Goal: Task Accomplishment & Management: Use online tool/utility

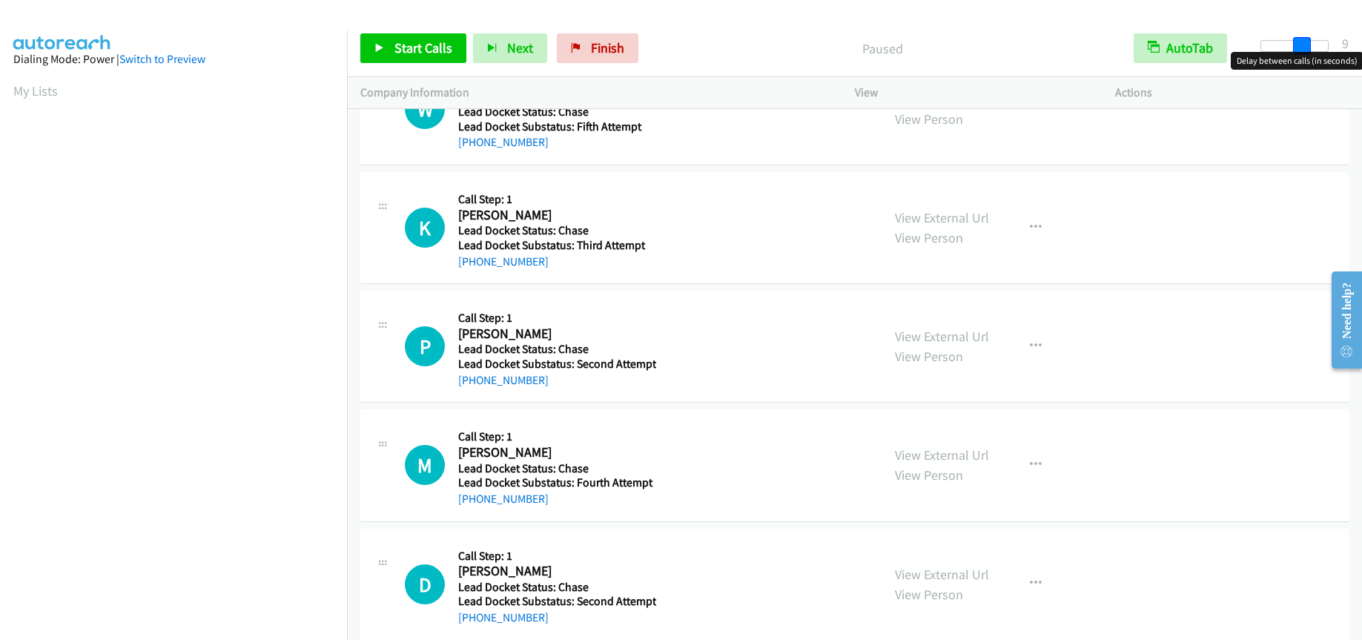
drag, startPoint x: 1265, startPoint y: 45, endPoint x: 1304, endPoint y: 39, distance: 39.7
click at [1304, 39] on span at bounding box center [1302, 46] width 18 height 18
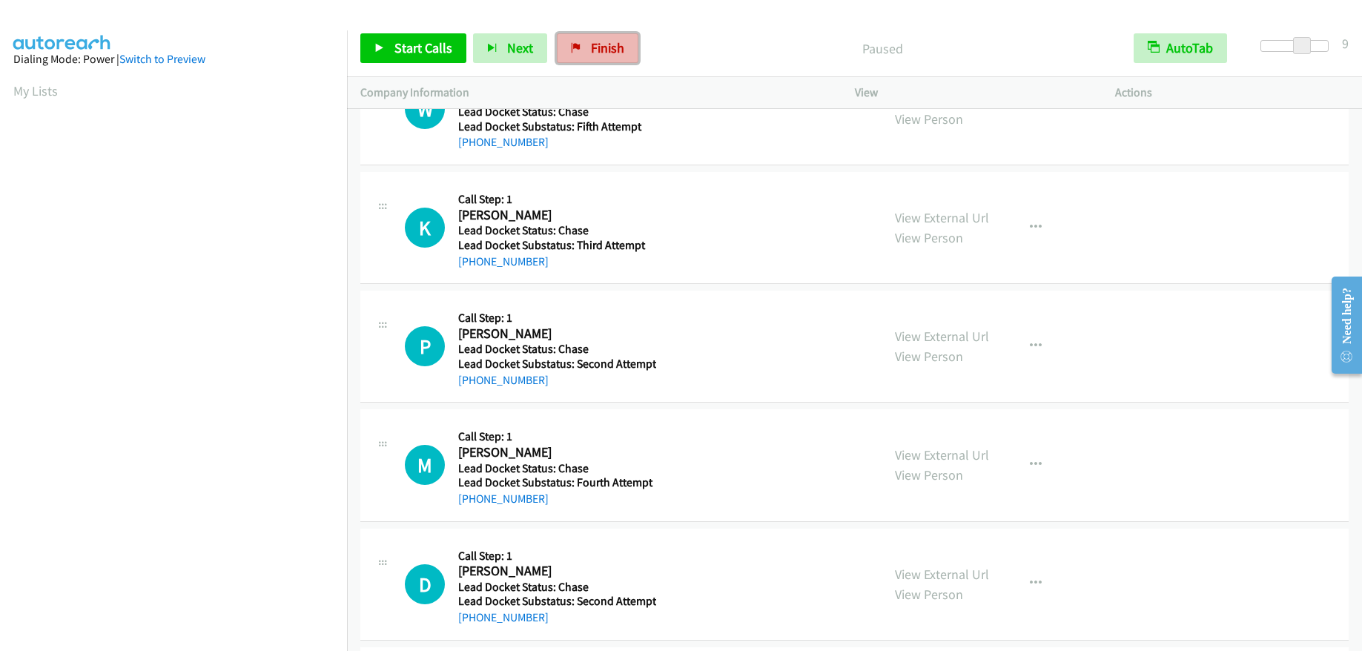
click at [620, 56] on link "Finish" at bounding box center [598, 48] width 82 height 30
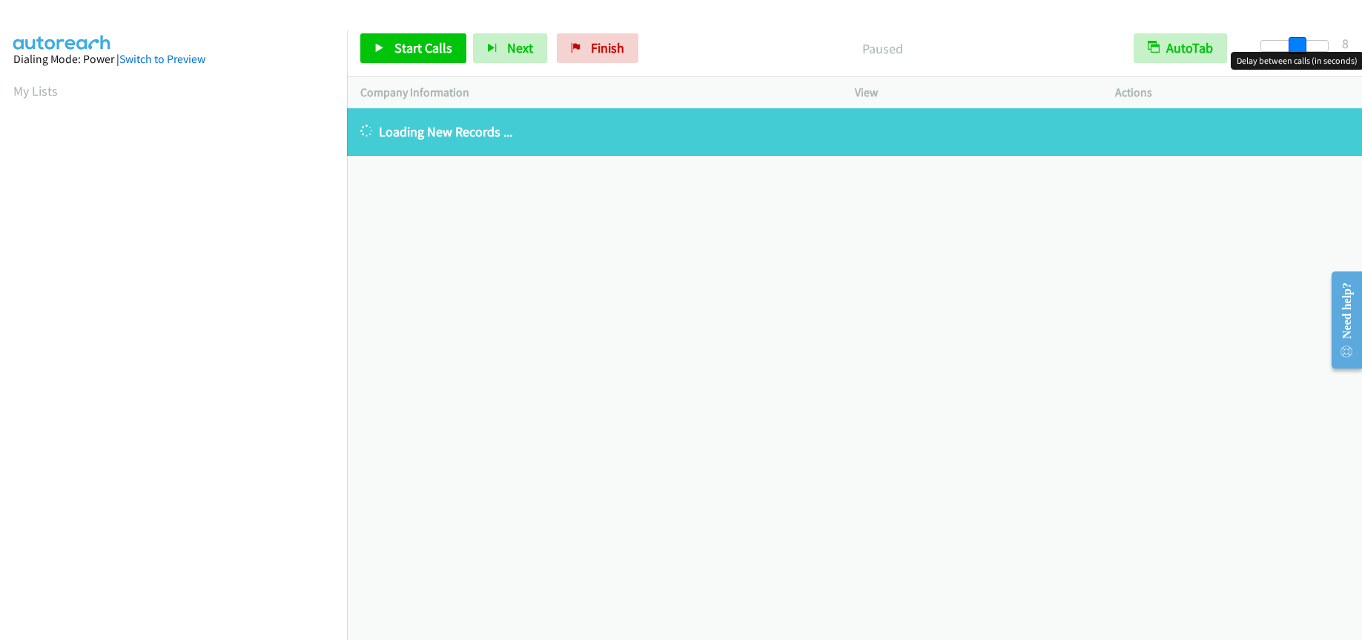
drag, startPoint x: 1263, startPoint y: 44, endPoint x: 1297, endPoint y: 42, distance: 34.2
click at [1297, 42] on span at bounding box center [1298, 46] width 18 height 18
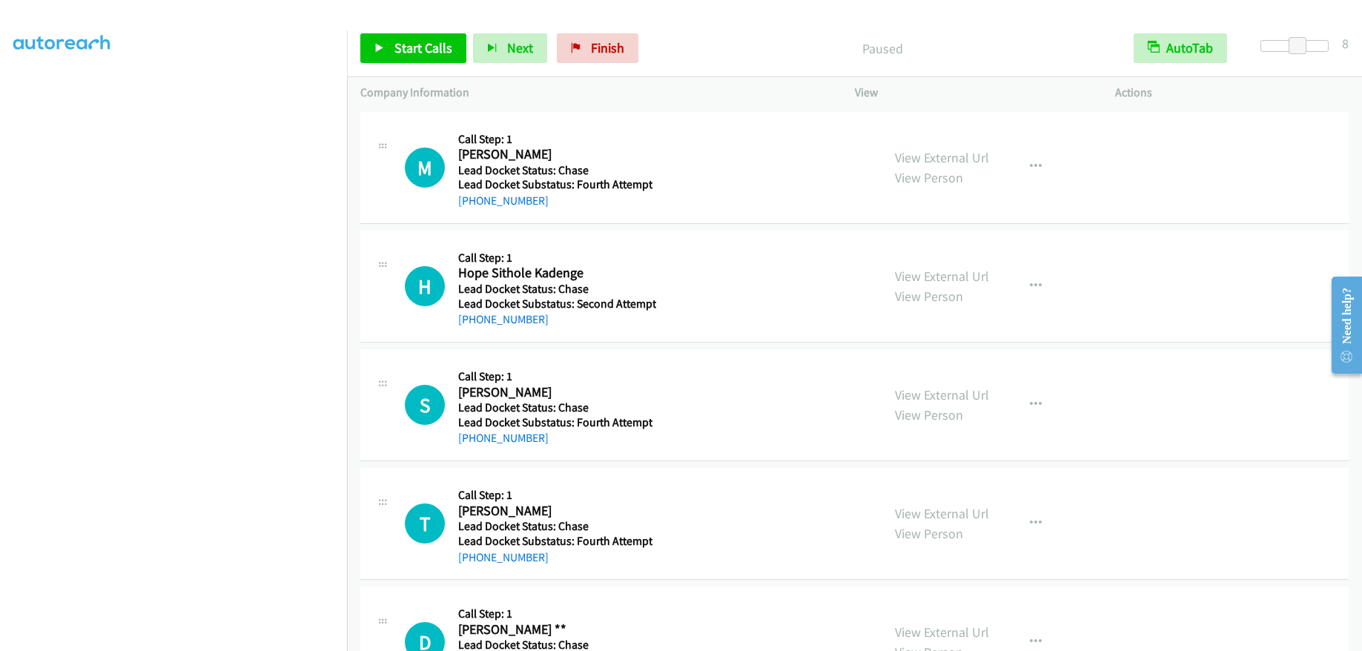
scroll to position [180, 0]
click at [406, 41] on span "Start Calls" at bounding box center [423, 47] width 58 height 17
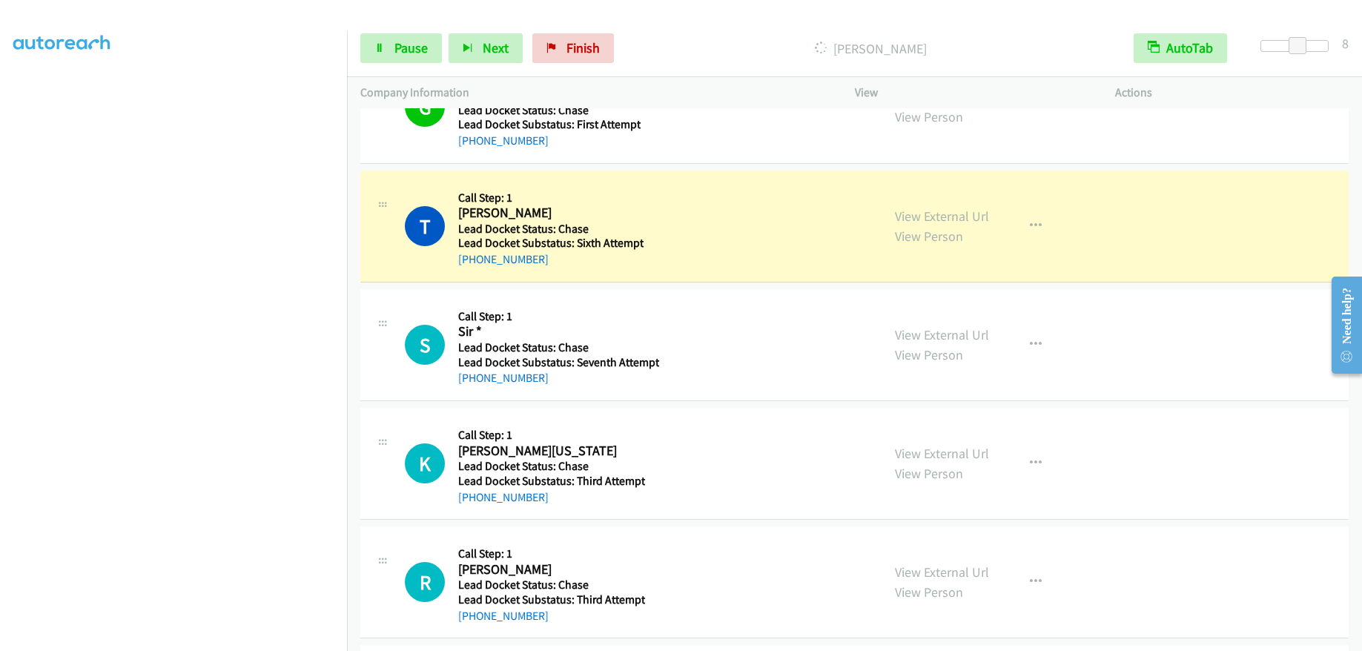
scroll to position [1631, 0]
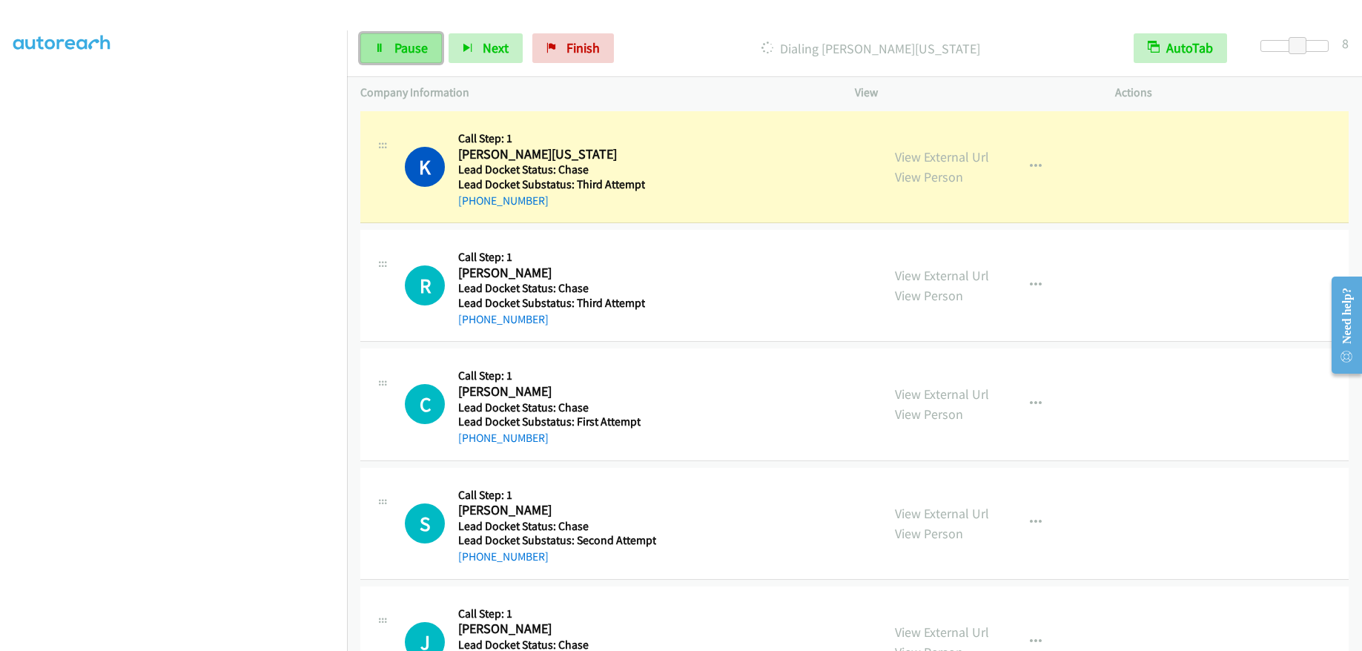
click at [386, 51] on link "Pause" at bounding box center [401, 48] width 82 height 30
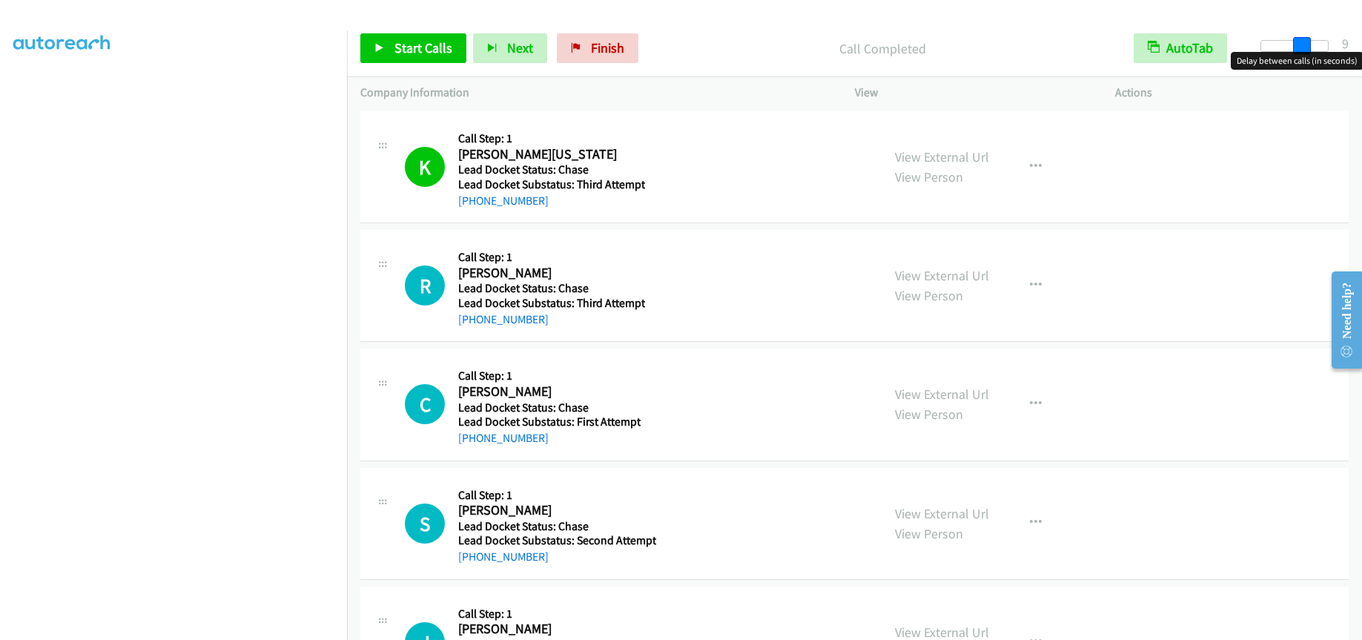
click at [1304, 43] on span at bounding box center [1302, 46] width 18 height 18
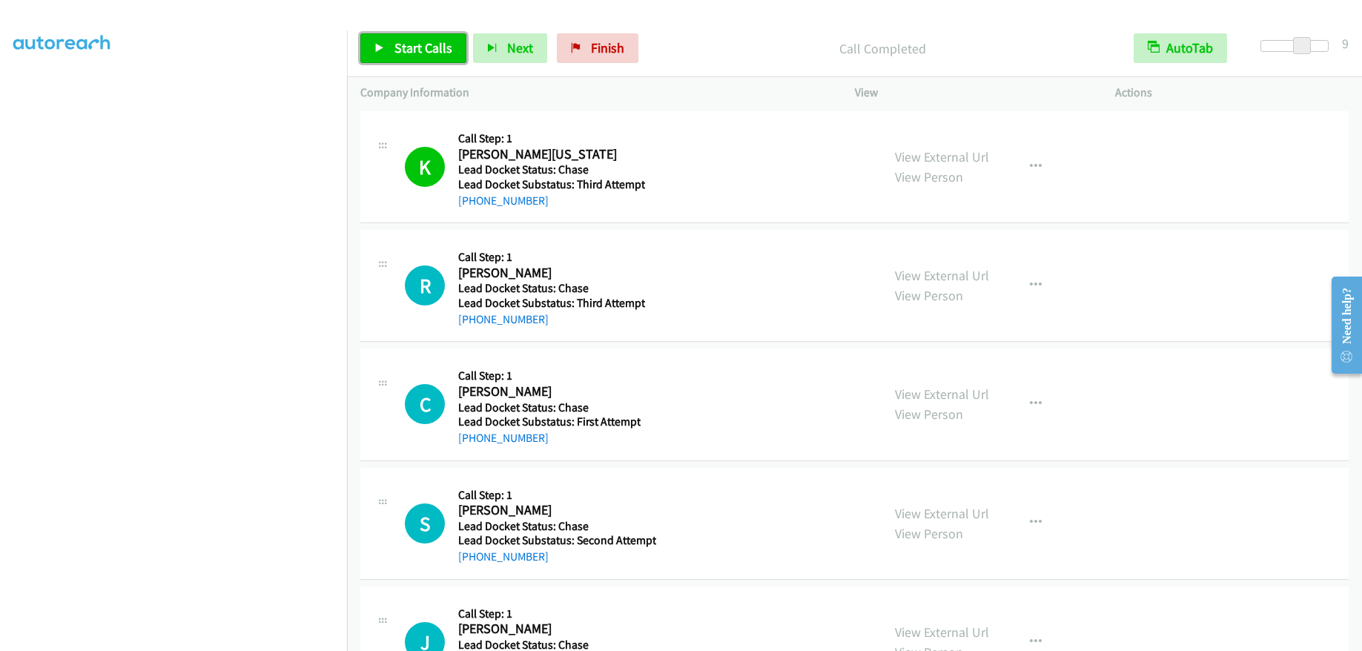
click at [413, 48] on span "Start Calls" at bounding box center [423, 47] width 58 height 17
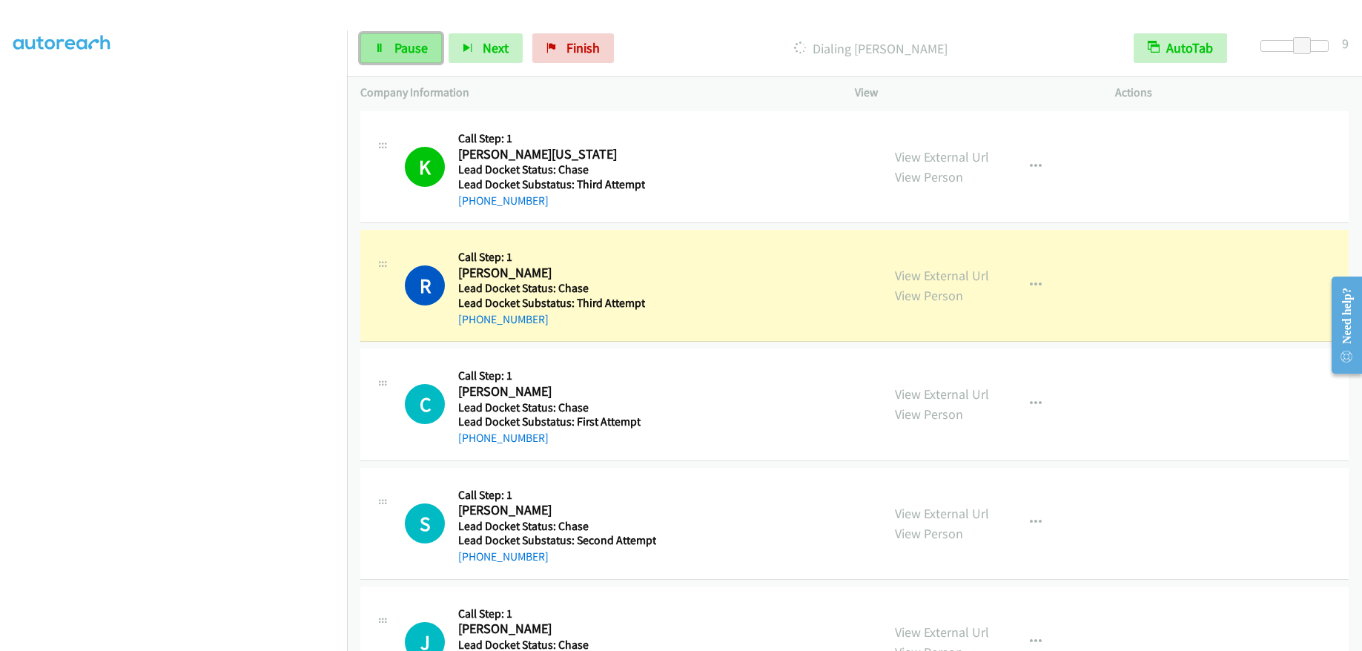
click at [409, 50] on span "Pause" at bounding box center [410, 47] width 33 height 17
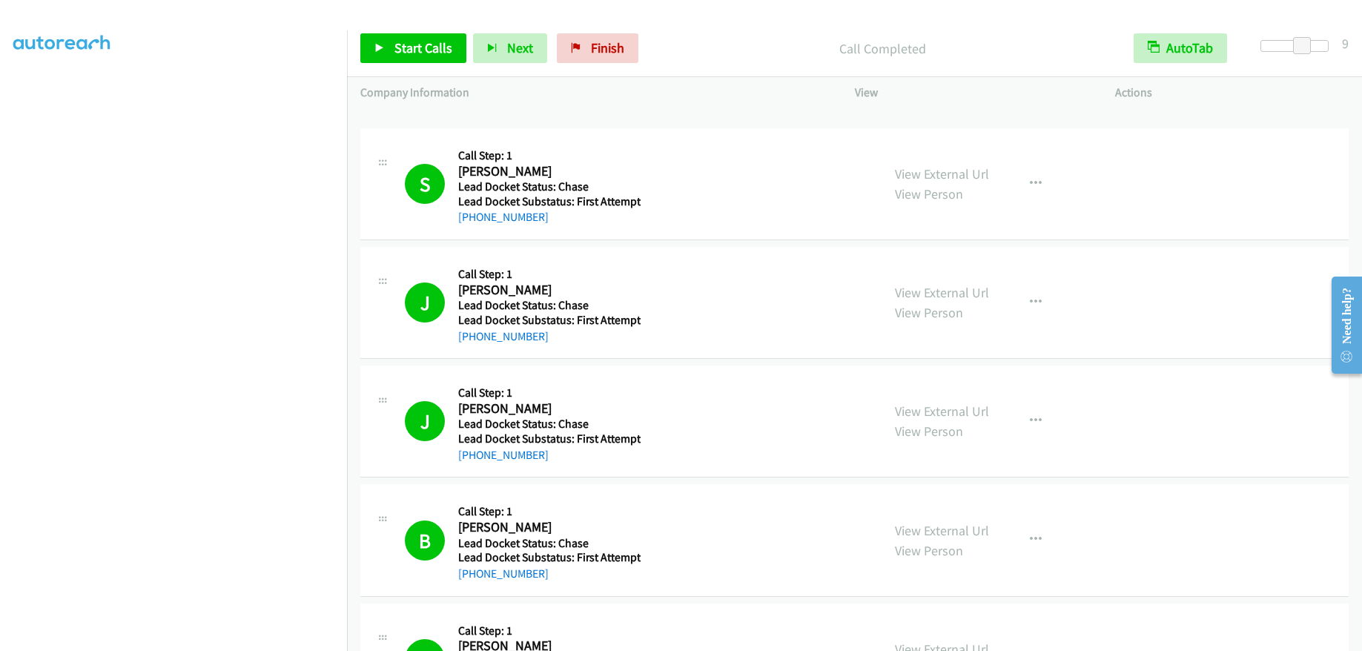
scroll to position [0, 0]
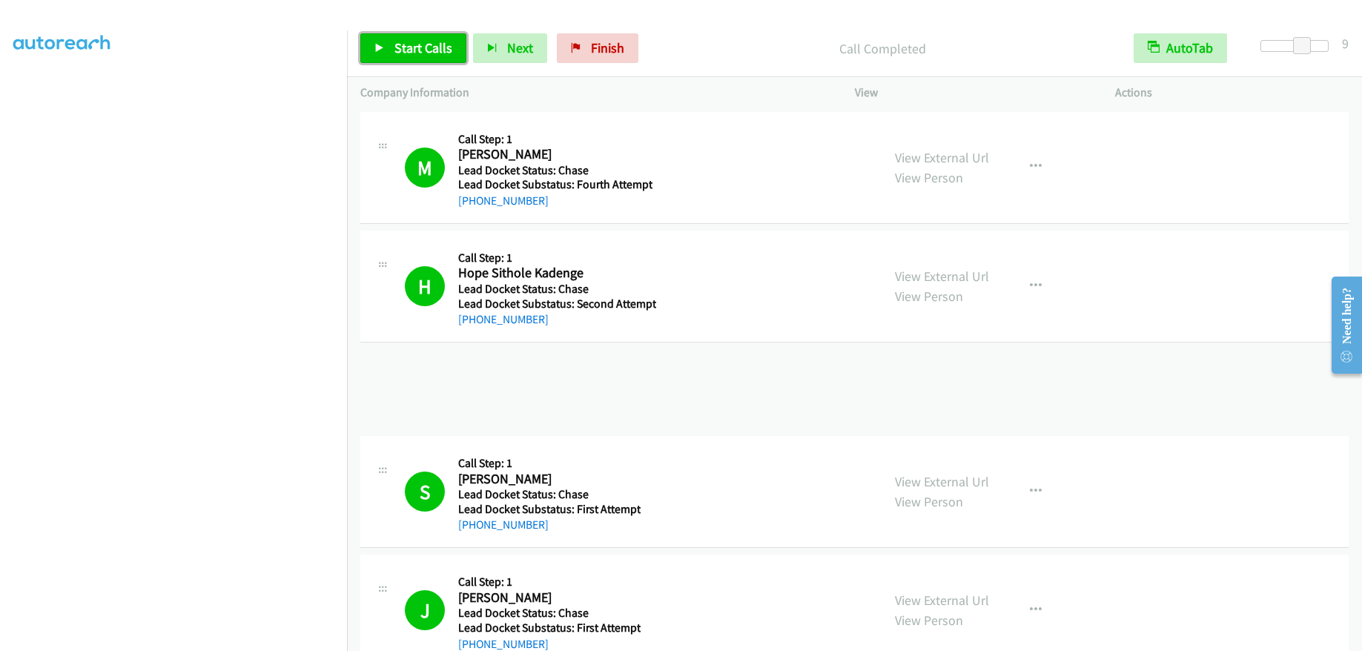
click at [446, 41] on span "Start Calls" at bounding box center [423, 47] width 58 height 17
click at [395, 44] on span "Pause" at bounding box center [410, 47] width 33 height 17
click at [420, 55] on span "Start Calls" at bounding box center [423, 47] width 58 height 17
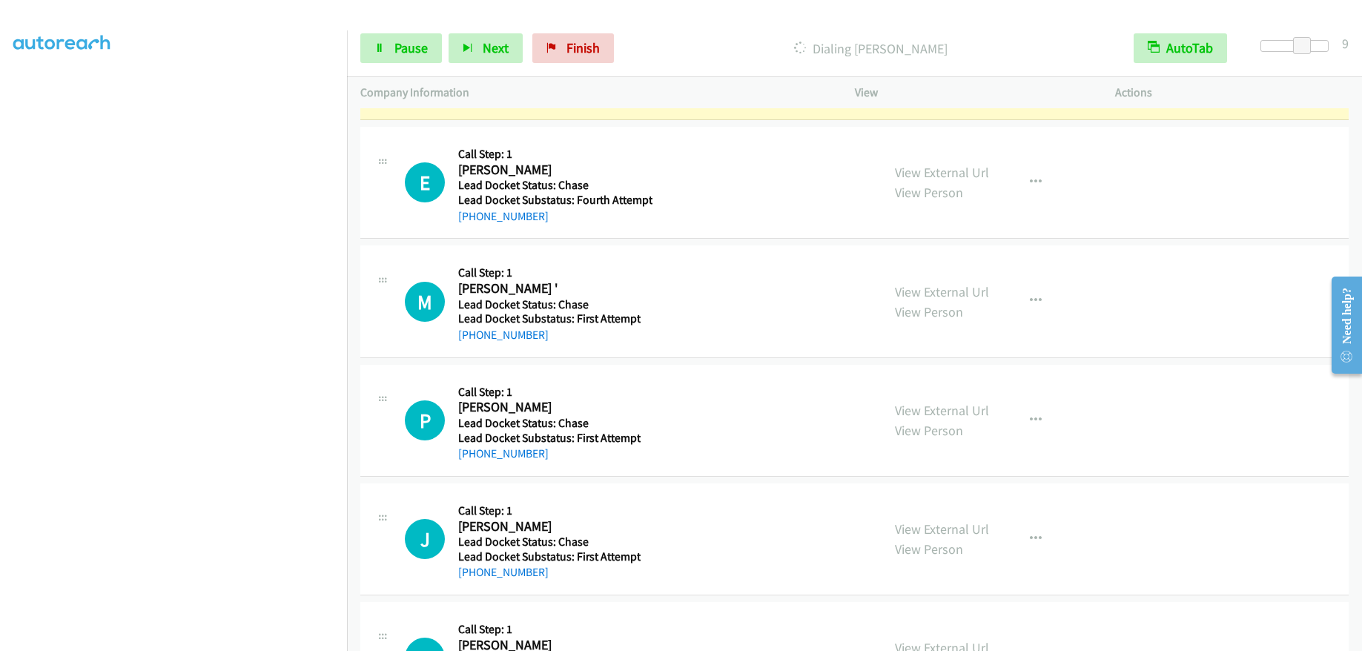
scroll to position [2373, 0]
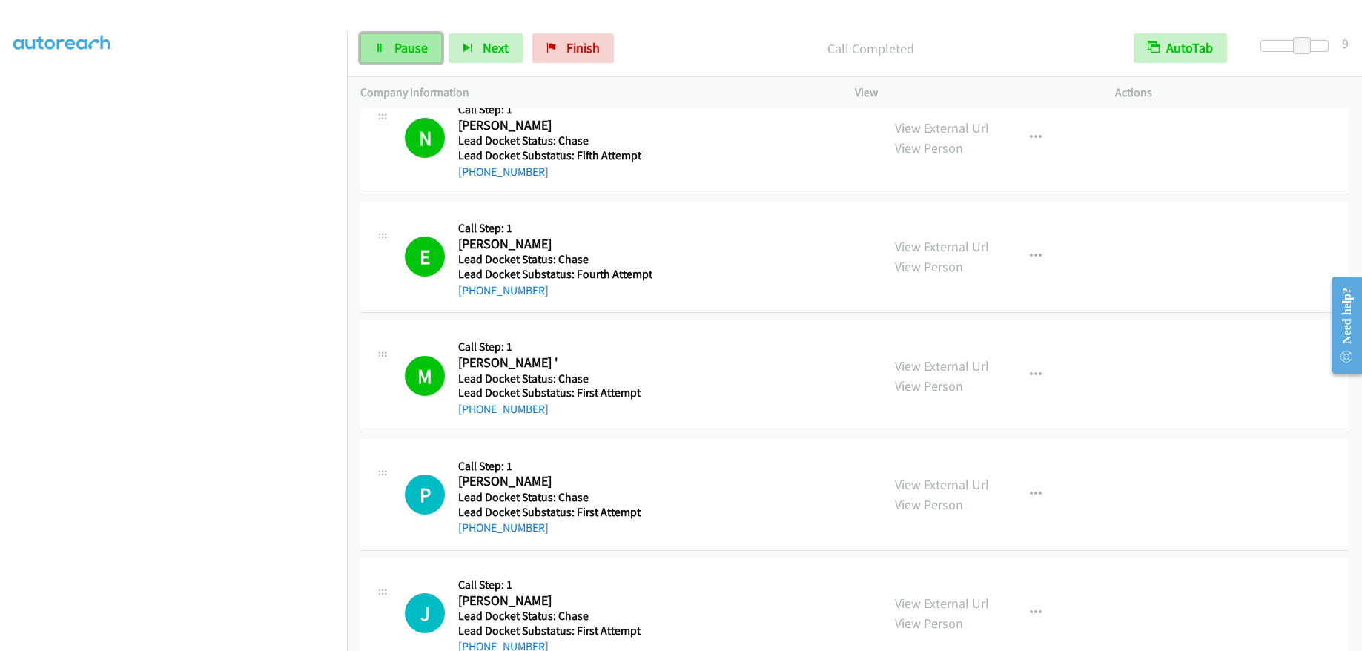
click at [412, 48] on span "Pause" at bounding box center [410, 47] width 33 height 17
click at [421, 49] on span "Start Calls" at bounding box center [423, 47] width 58 height 17
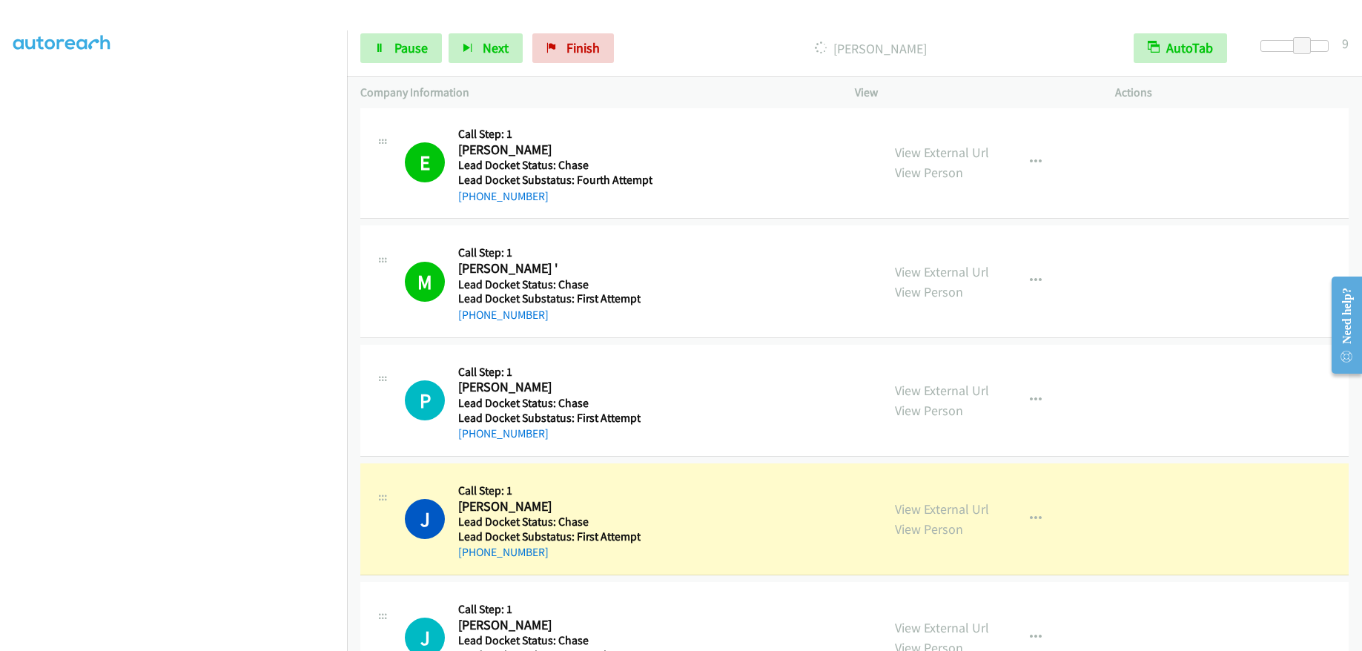
scroll to position [2595, 0]
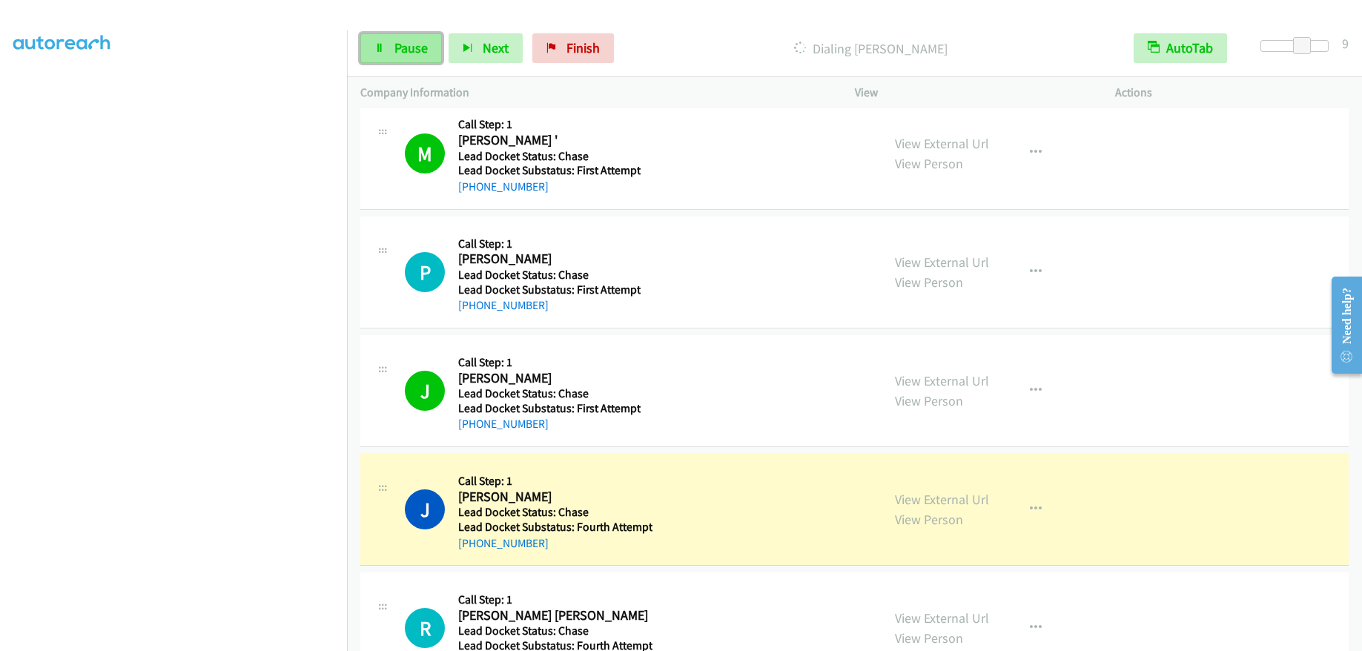
click at [423, 57] on link "Pause" at bounding box center [401, 48] width 82 height 30
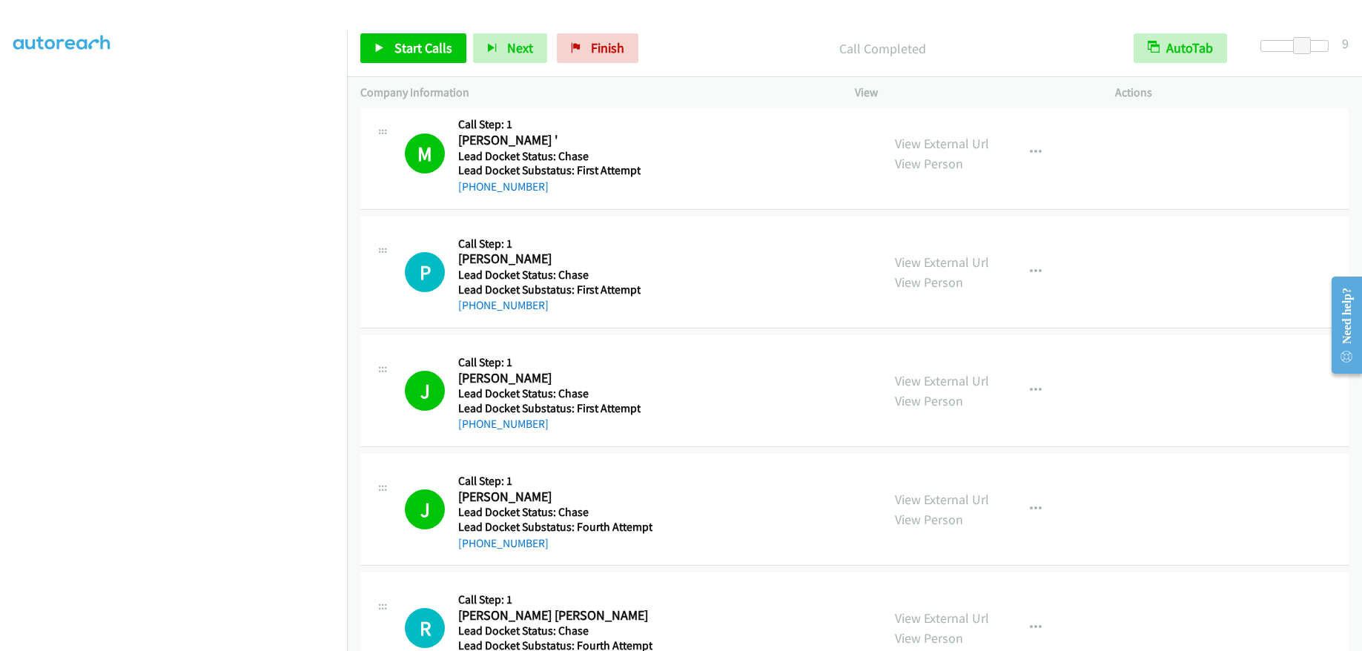
scroll to position [180, 0]
click at [416, 53] on span "Start Calls" at bounding box center [423, 47] width 58 height 17
click at [394, 52] on span "Pause" at bounding box center [410, 47] width 33 height 17
click at [423, 49] on span "Start Calls" at bounding box center [423, 47] width 58 height 17
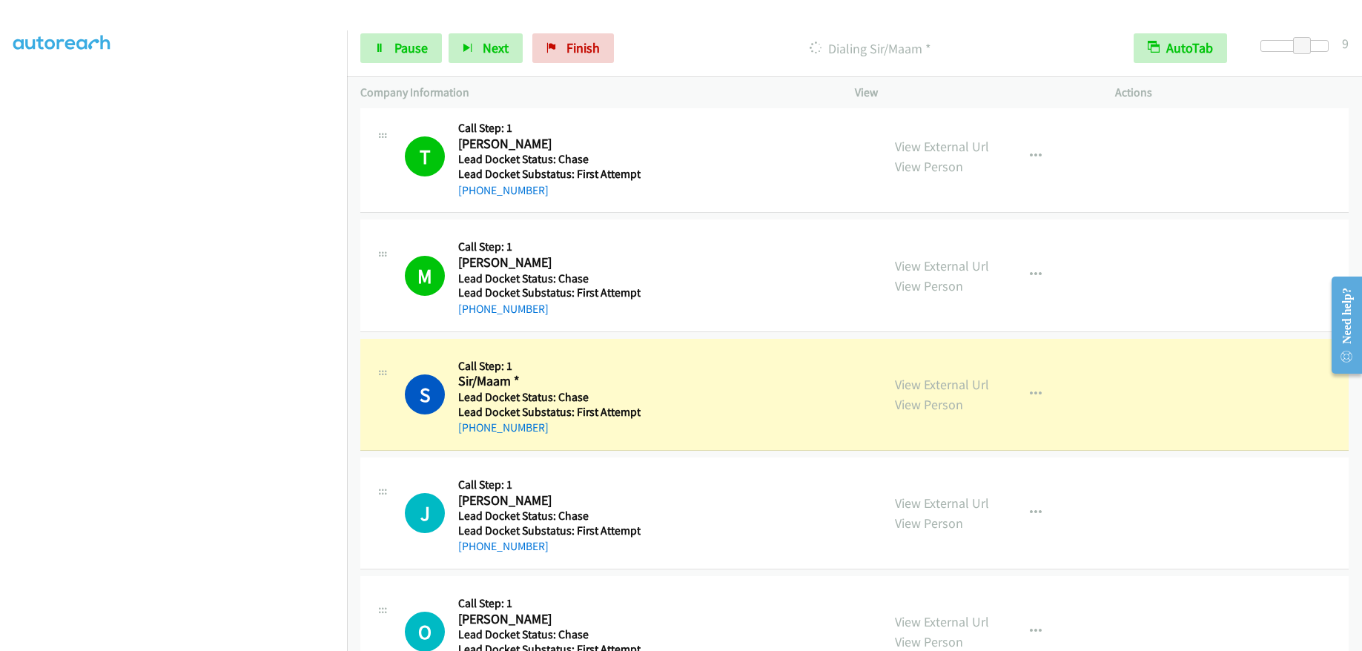
scroll to position [4375, 0]
click at [1030, 390] on icon "button" at bounding box center [1036, 393] width 12 height 12
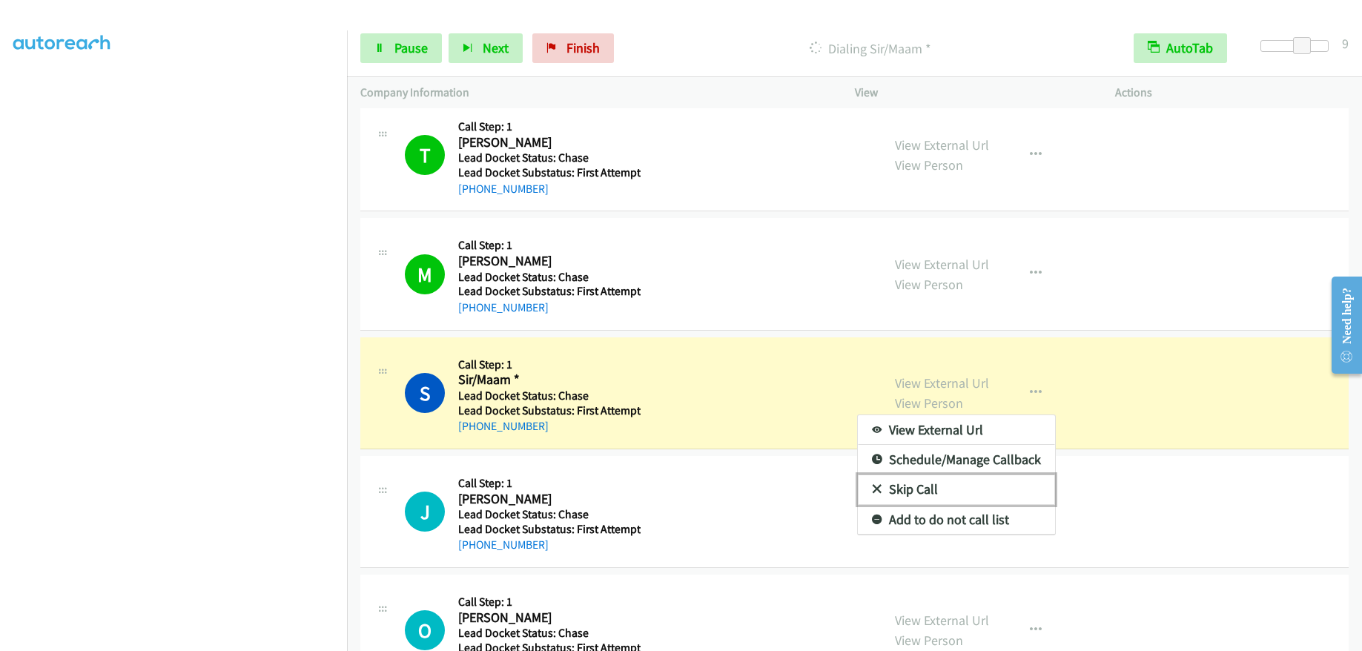
click at [942, 482] on link "Skip Call" at bounding box center [956, 490] width 197 height 30
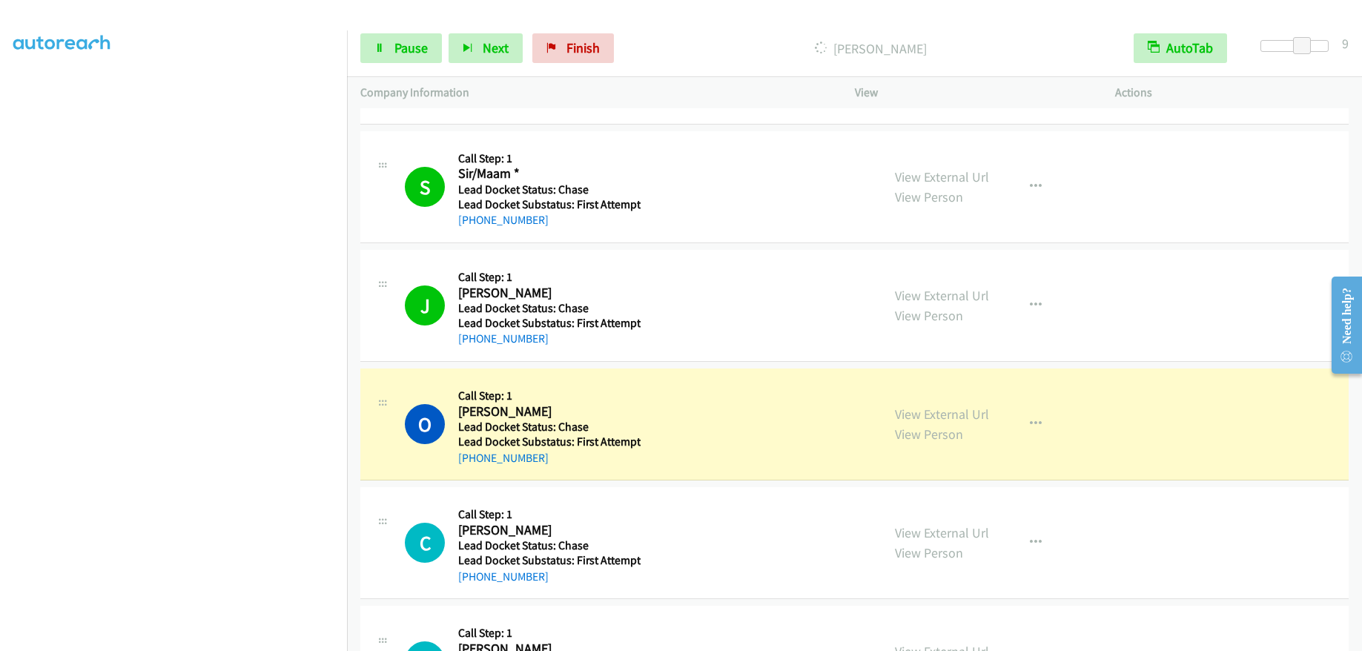
scroll to position [4583, 0]
click at [1030, 420] on icon "button" at bounding box center [1036, 423] width 12 height 12
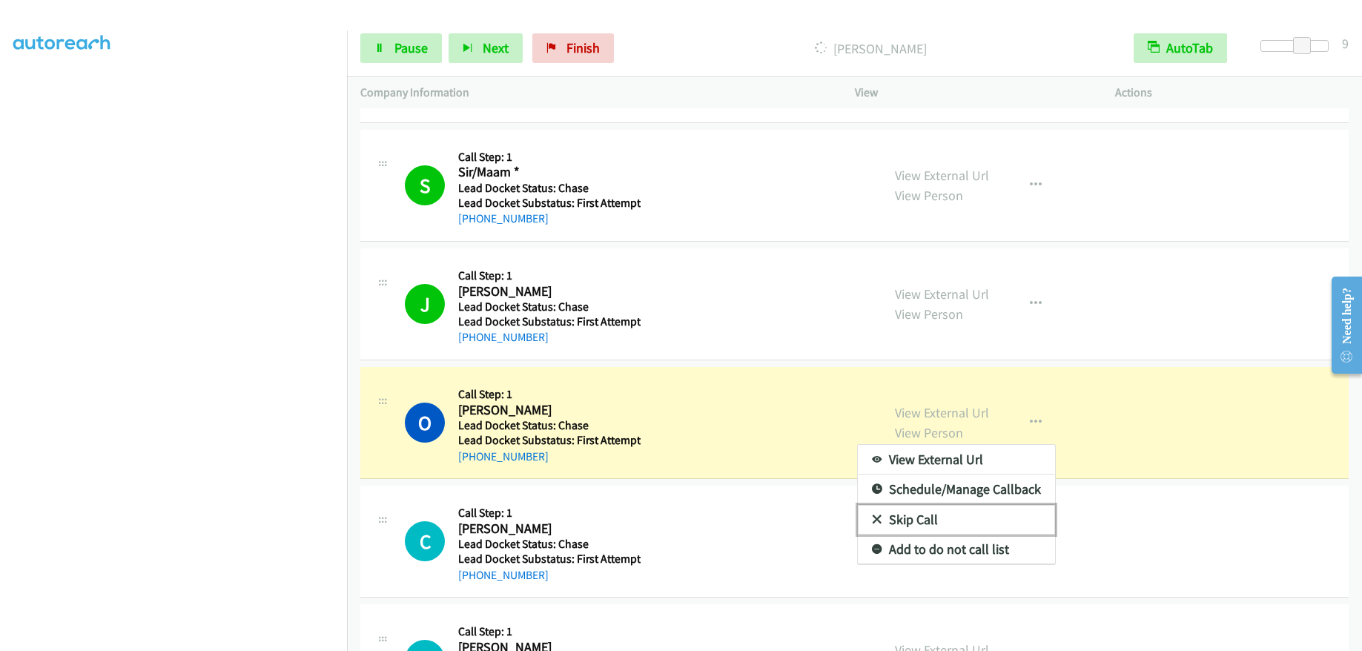
click at [965, 520] on link "Skip Call" at bounding box center [956, 520] width 197 height 30
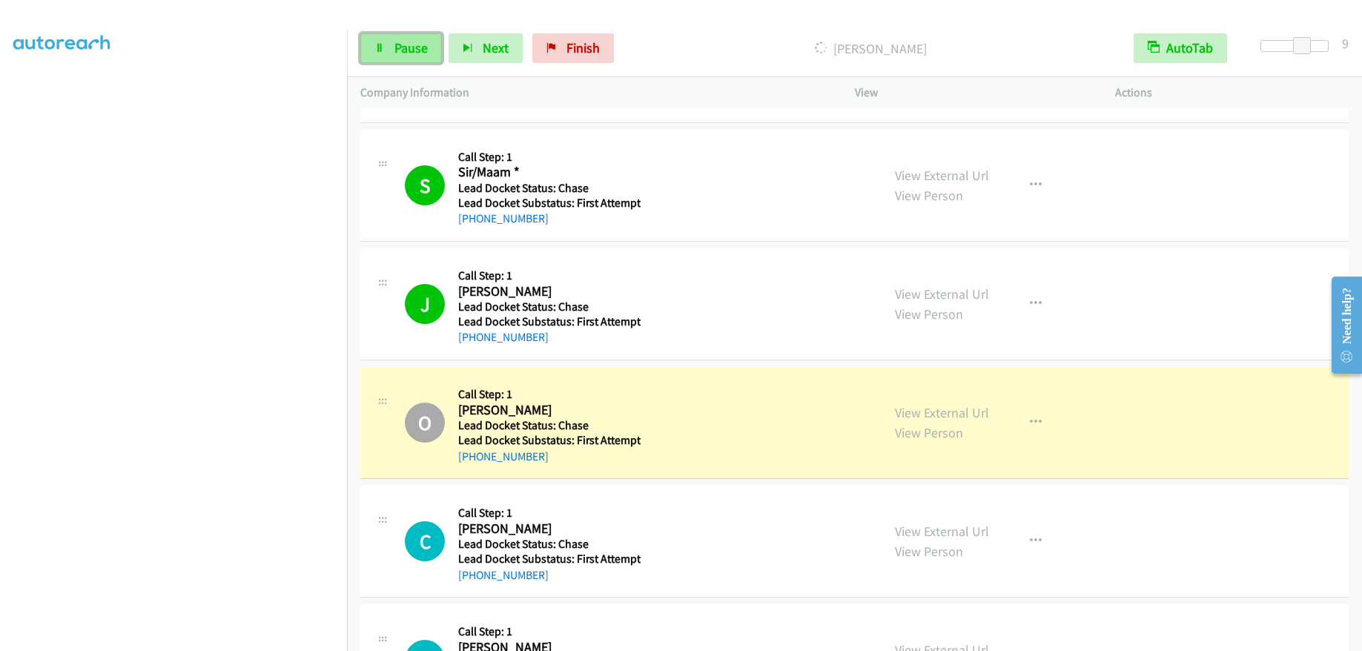
click at [425, 53] on span "Pause" at bounding box center [410, 47] width 33 height 17
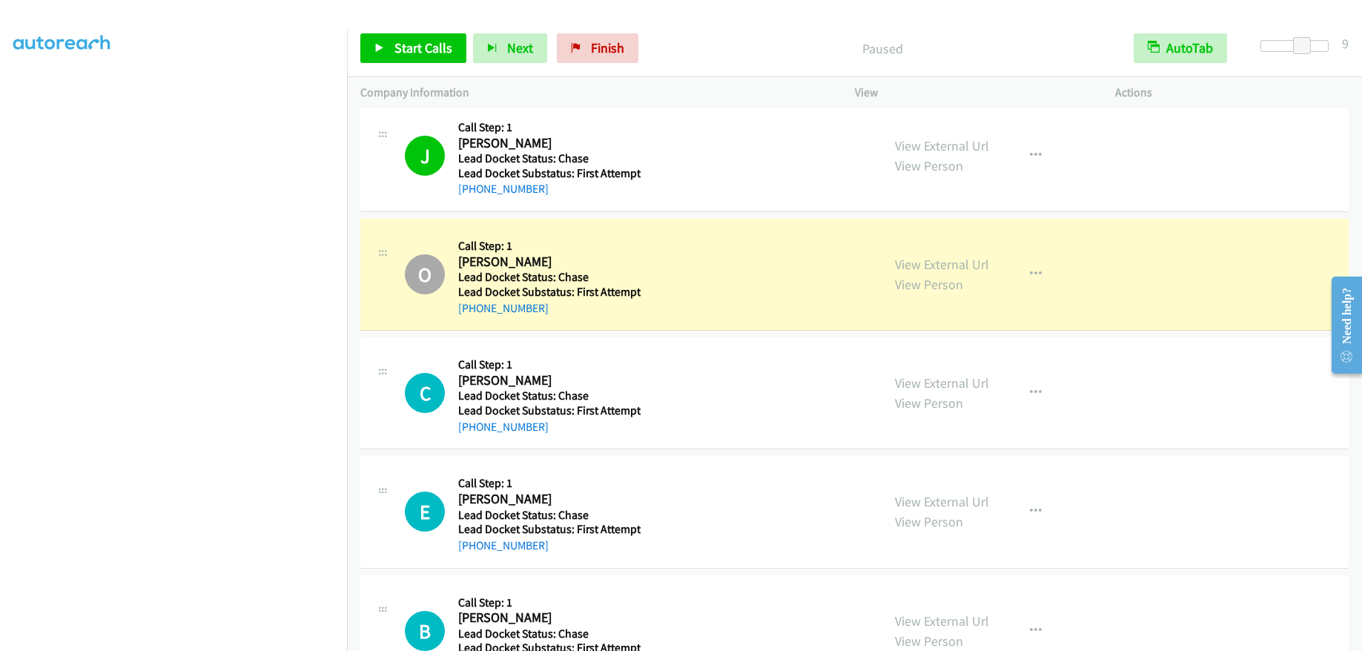
scroll to position [4805, 0]
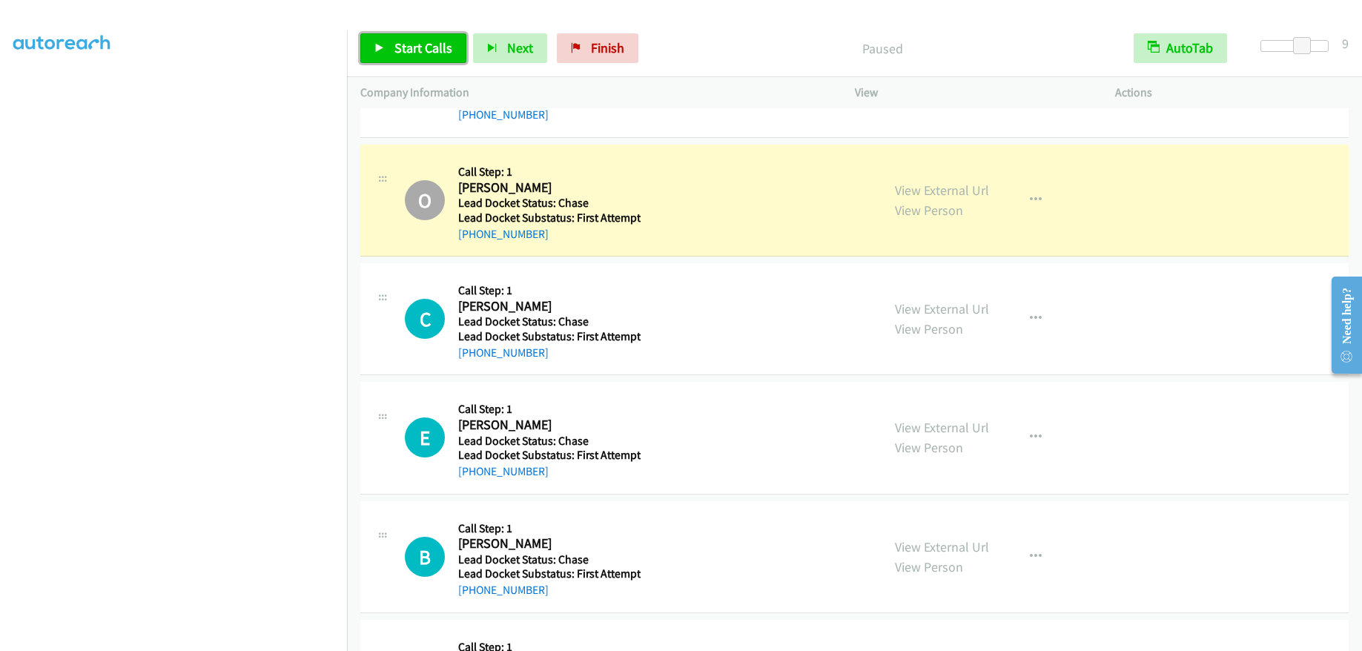
click at [419, 44] on span "Start Calls" at bounding box center [423, 47] width 58 height 17
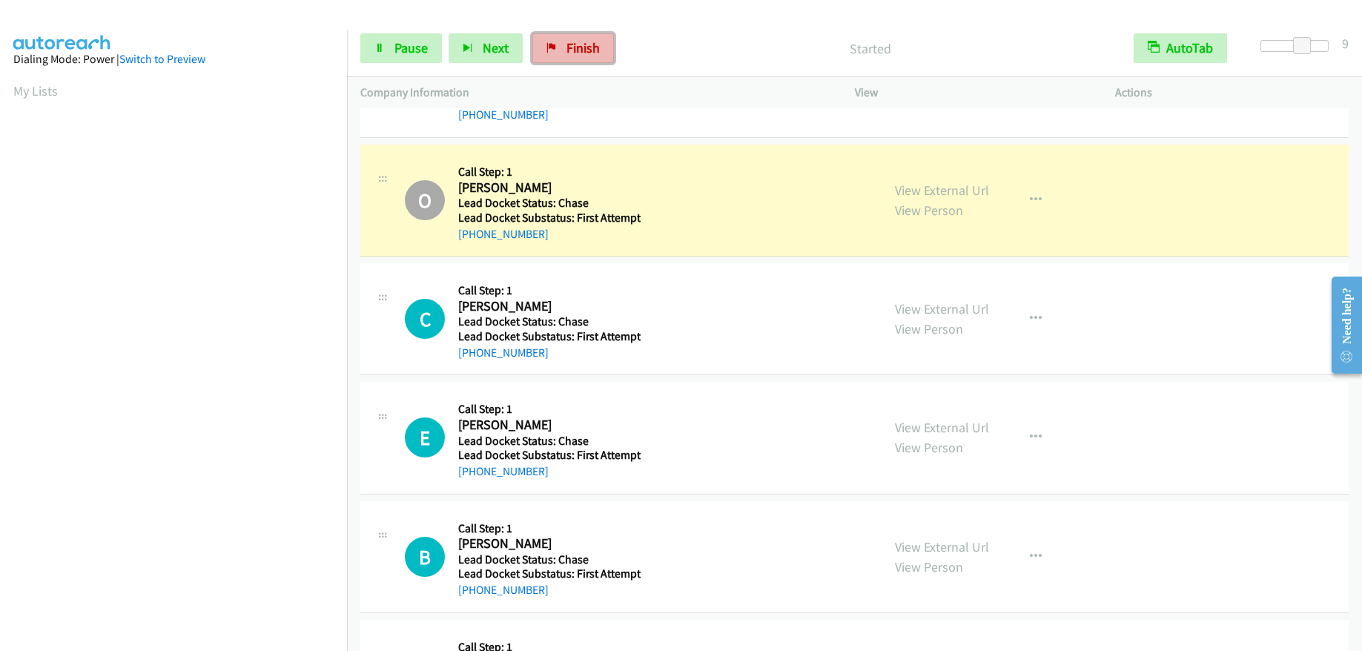
click at [581, 53] on span "Finish" at bounding box center [583, 47] width 33 height 17
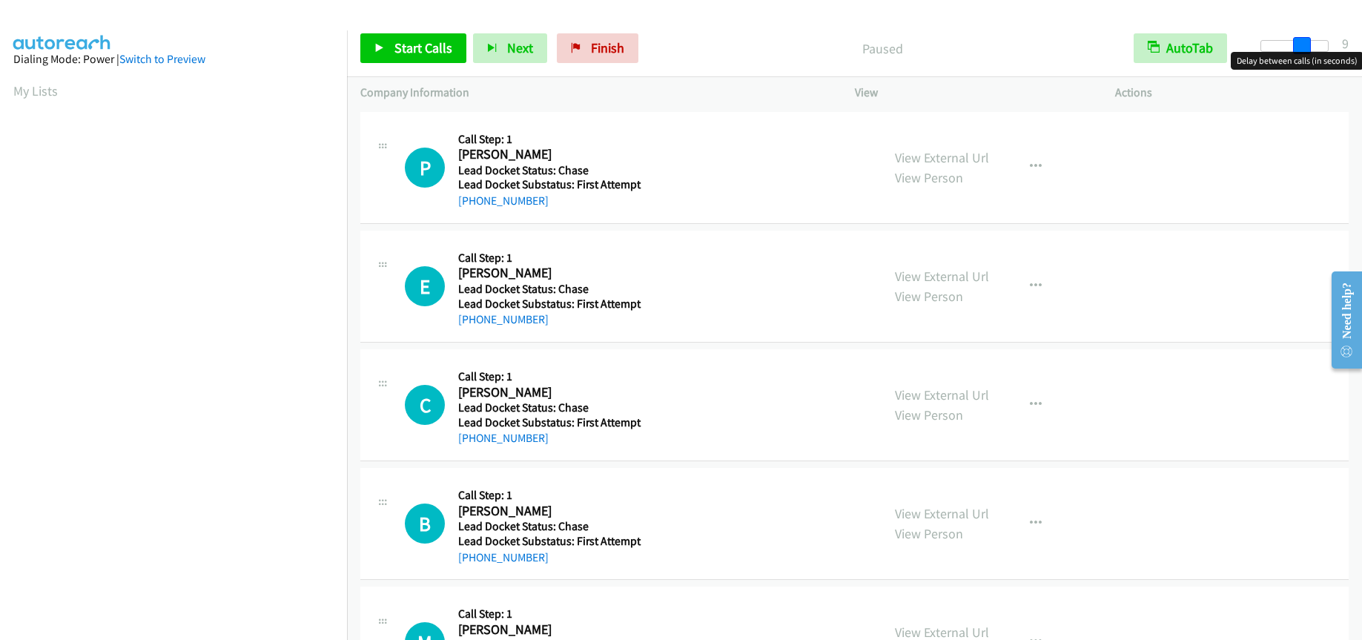
drag, startPoint x: 1257, startPoint y: 42, endPoint x: 1295, endPoint y: 42, distance: 38.6
click at [1295, 42] on span at bounding box center [1302, 46] width 18 height 18
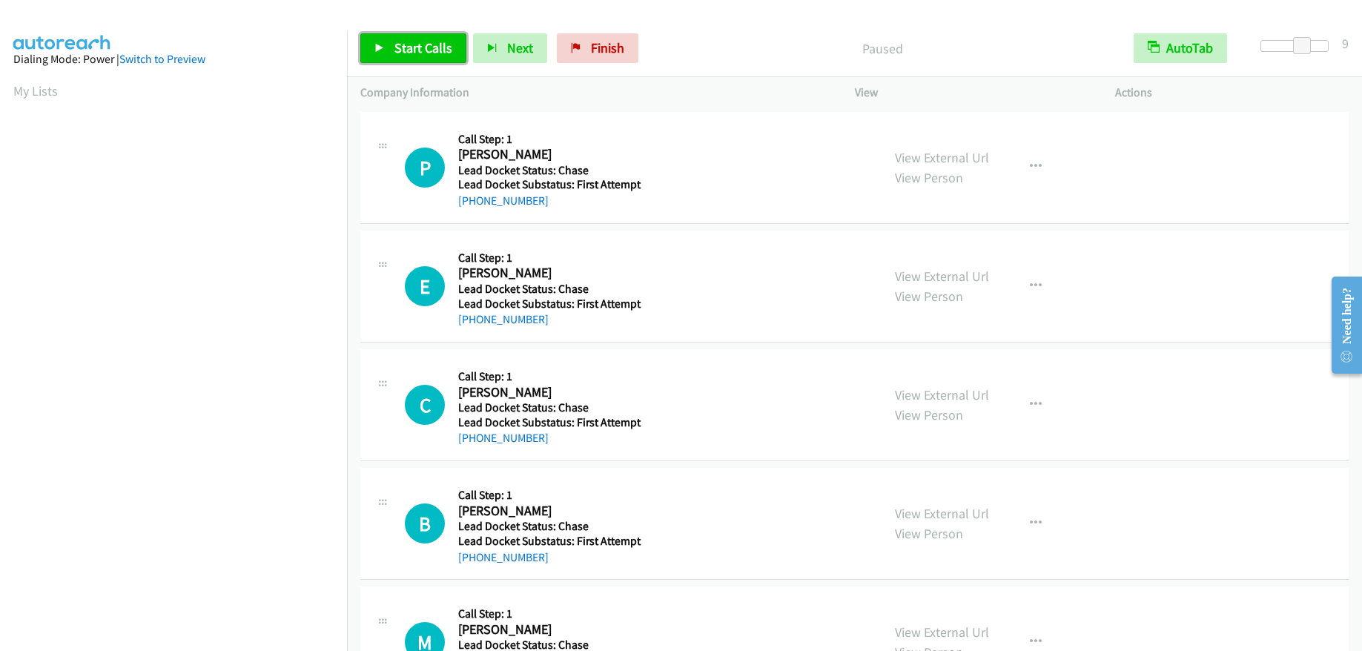
click at [449, 47] on span "Start Calls" at bounding box center [423, 47] width 58 height 17
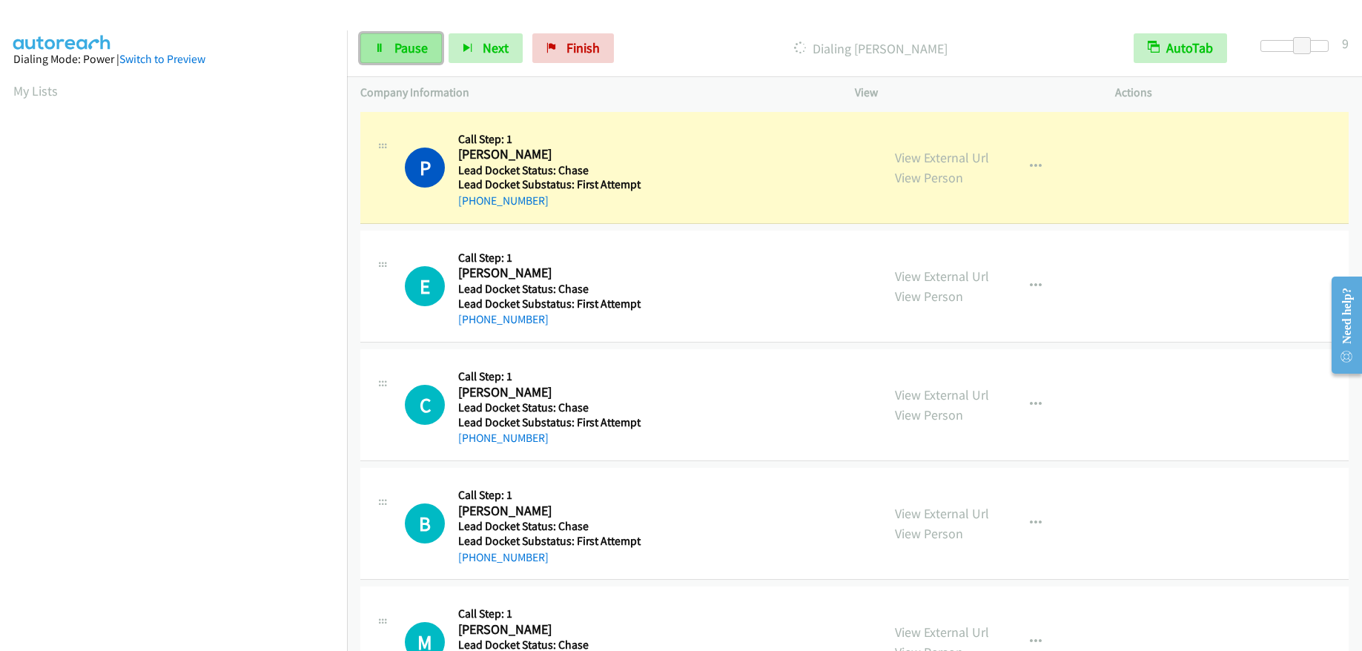
click at [409, 42] on span "Pause" at bounding box center [410, 47] width 33 height 17
click at [498, 297] on h5 "Lead Docket Substatus: First Attempt" at bounding box center [555, 304] width 194 height 15
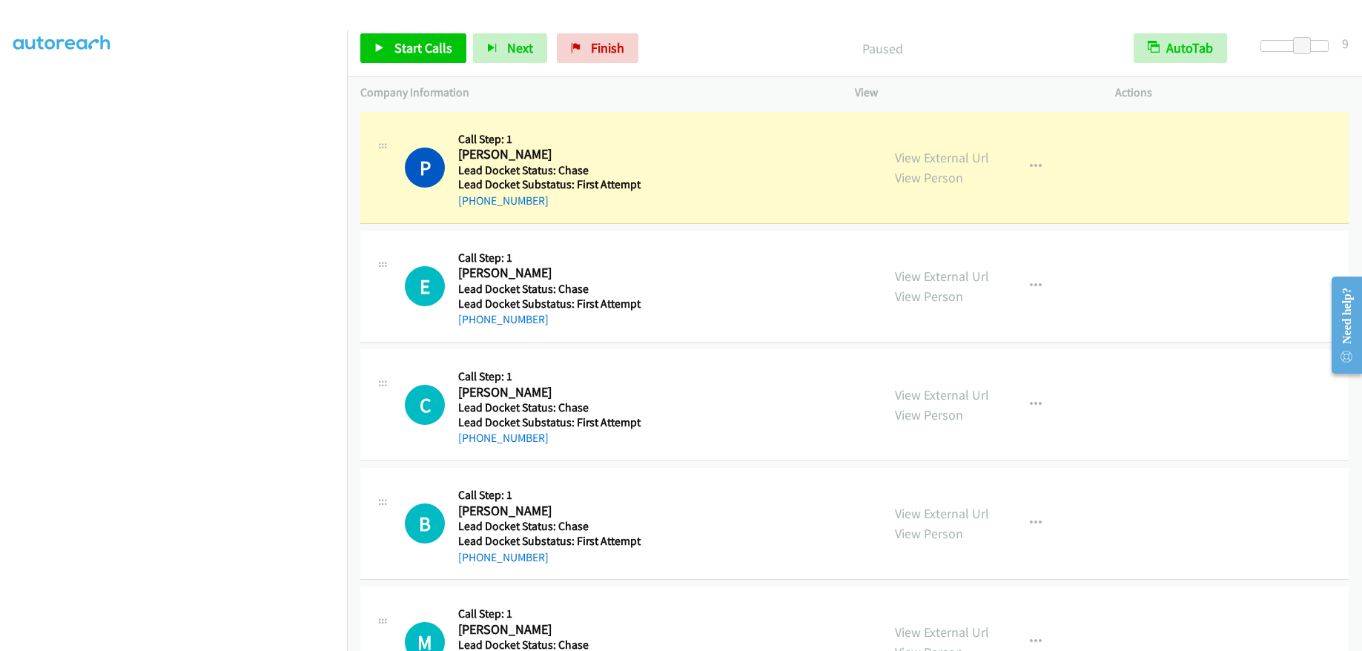
scroll to position [180, 0]
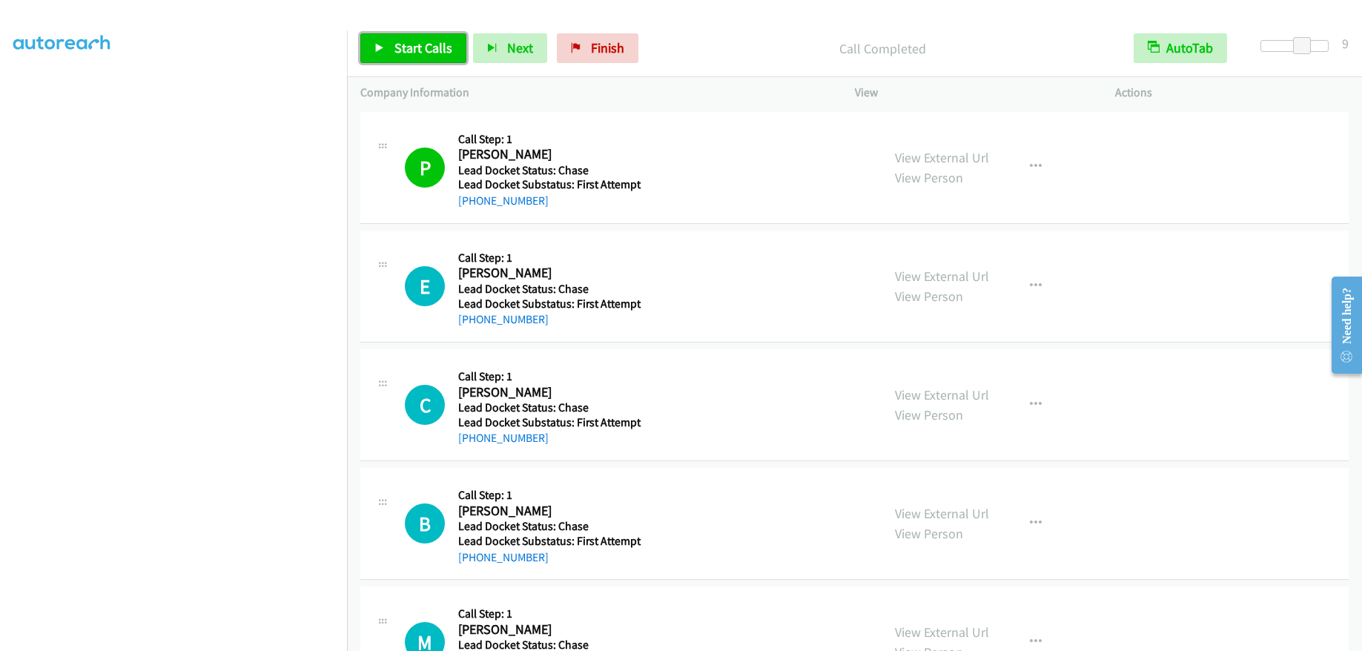
click at [426, 45] on span "Start Calls" at bounding box center [423, 47] width 58 height 17
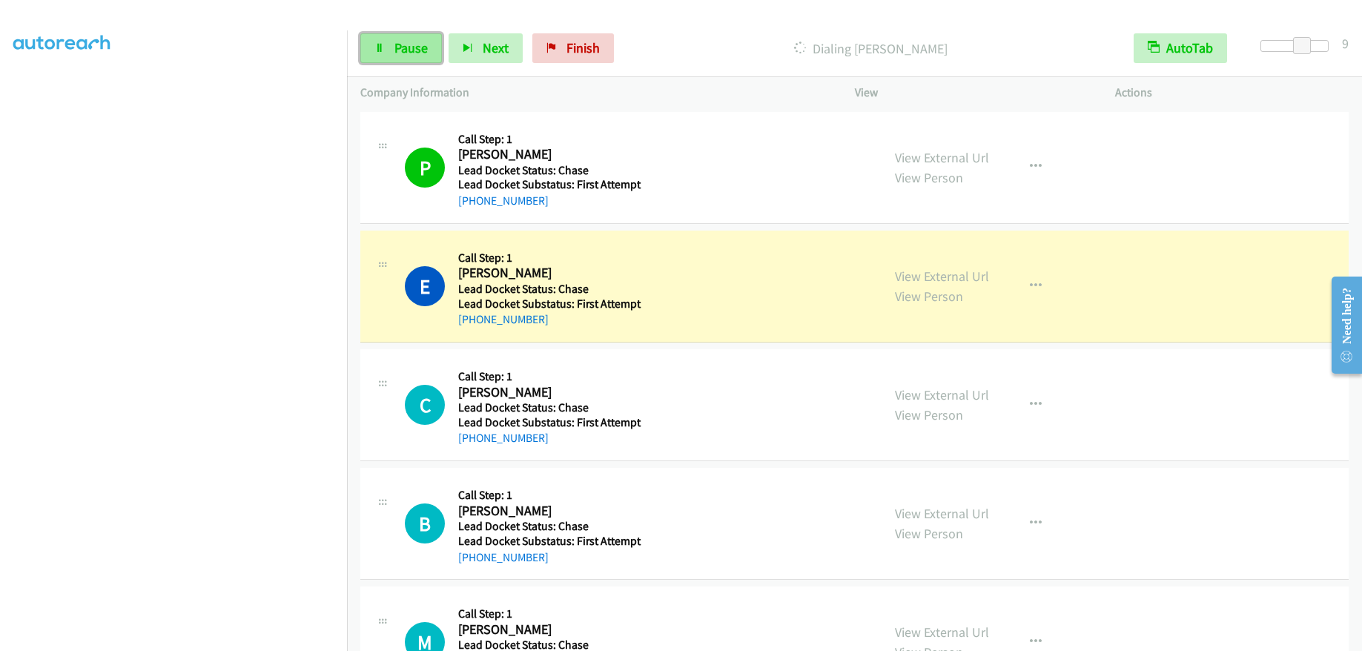
click at [405, 46] on span "Pause" at bounding box center [410, 47] width 33 height 17
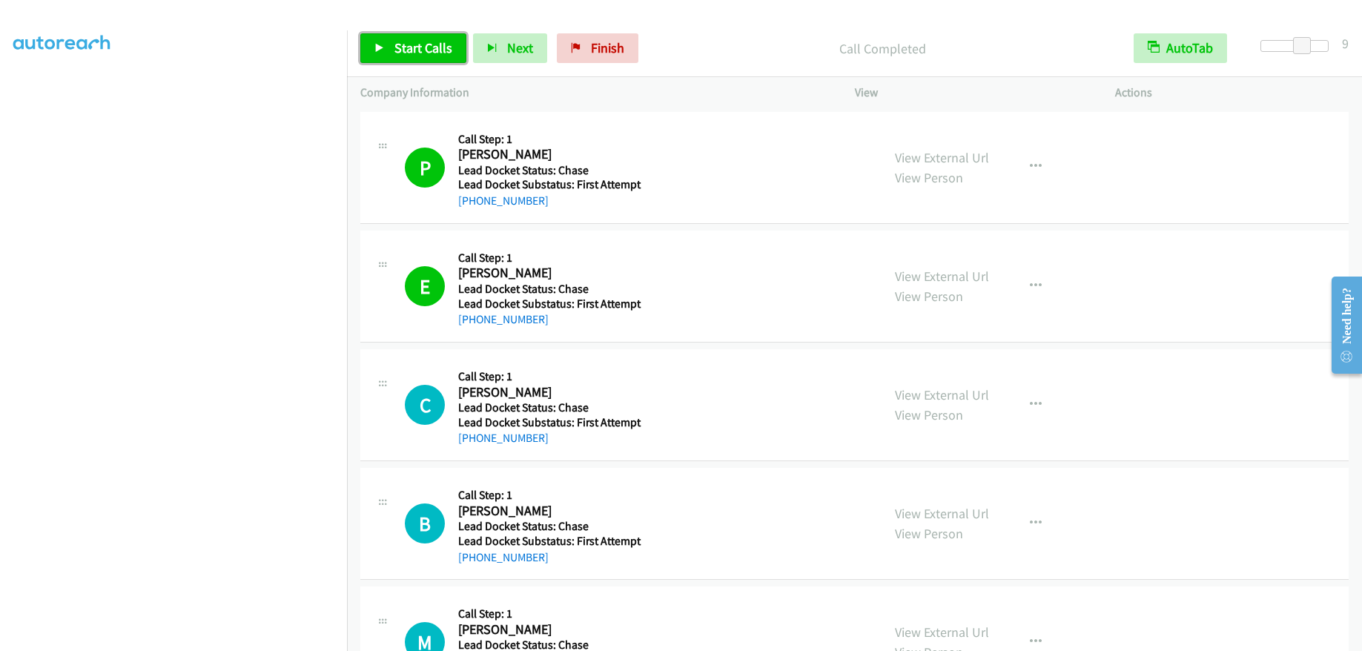
click at [417, 41] on span "Start Calls" at bounding box center [423, 47] width 58 height 17
click at [1030, 400] on icon "button" at bounding box center [1036, 405] width 12 height 12
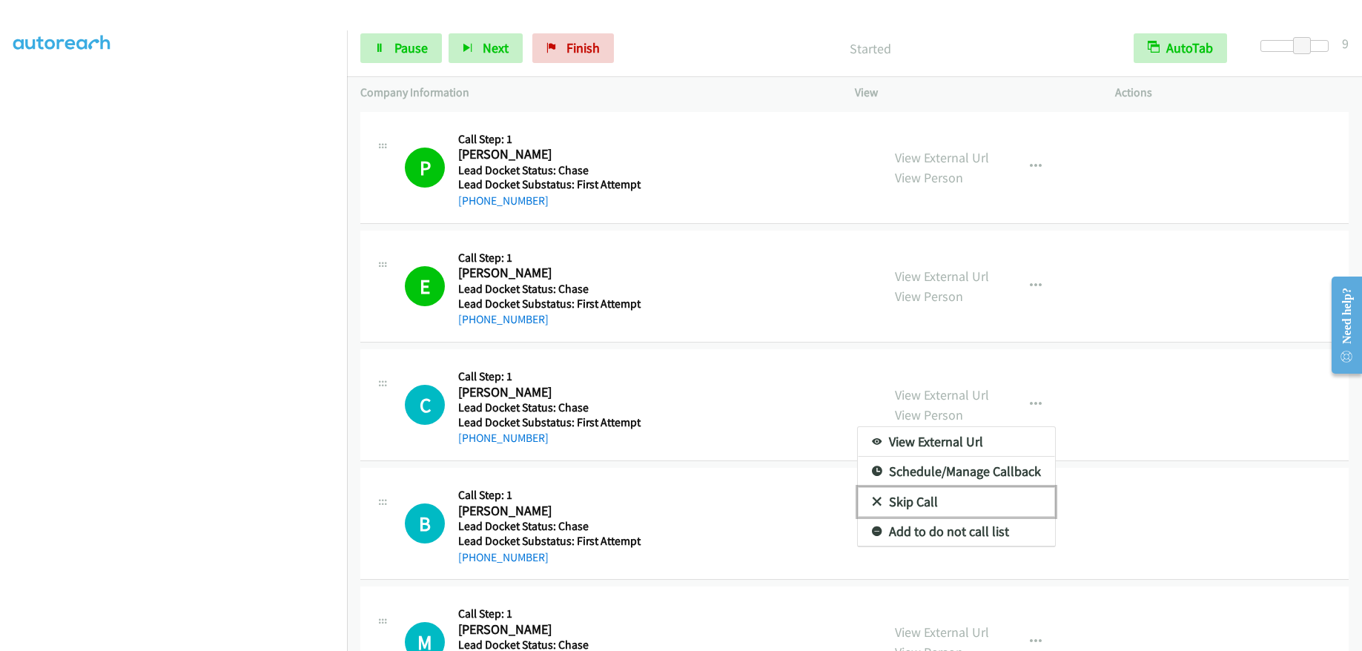
click at [933, 495] on link "Skip Call" at bounding box center [956, 502] width 197 height 30
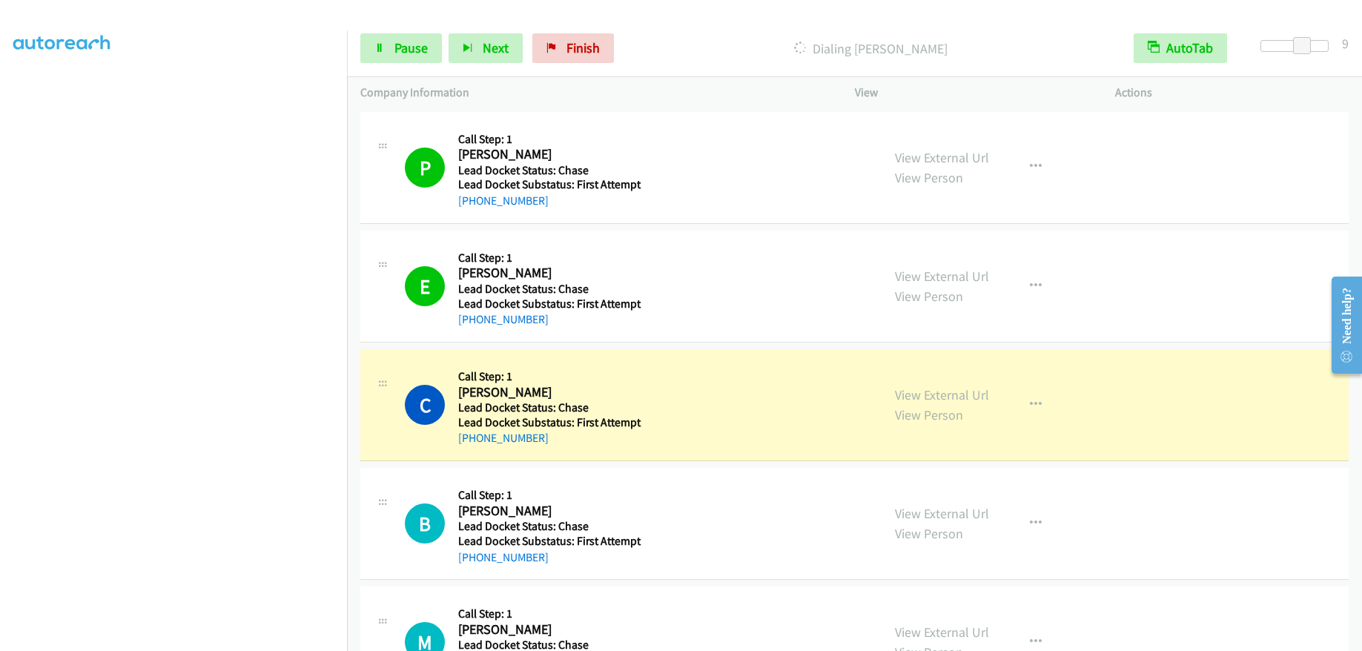
scroll to position [149, 0]
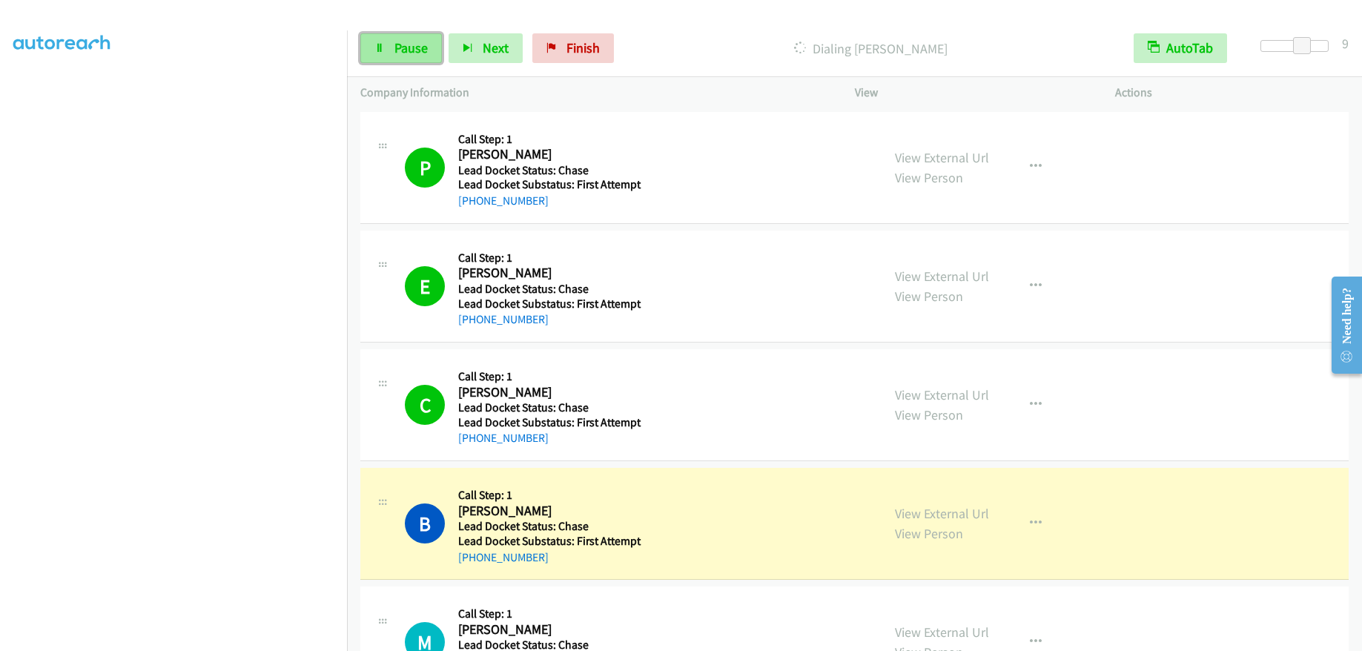
click at [400, 42] on span "Pause" at bounding box center [410, 47] width 33 height 17
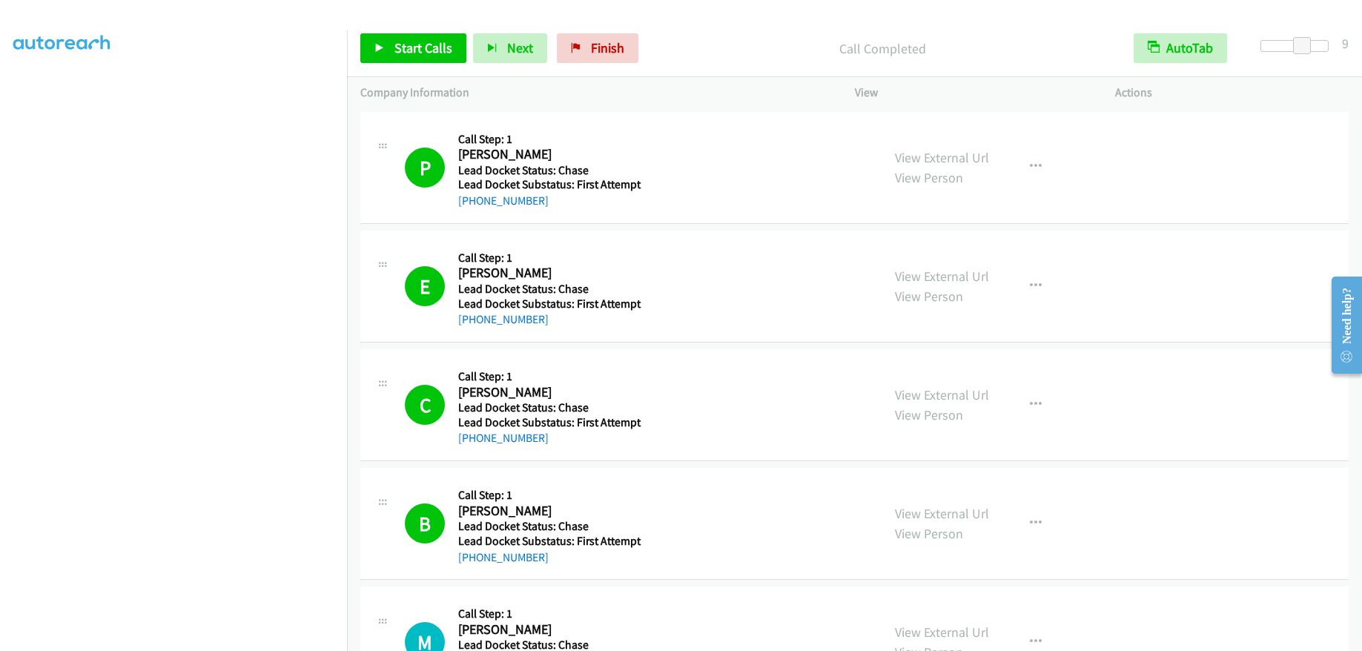
scroll to position [0, 0]
click at [420, 48] on span "Start Calls" at bounding box center [423, 47] width 58 height 17
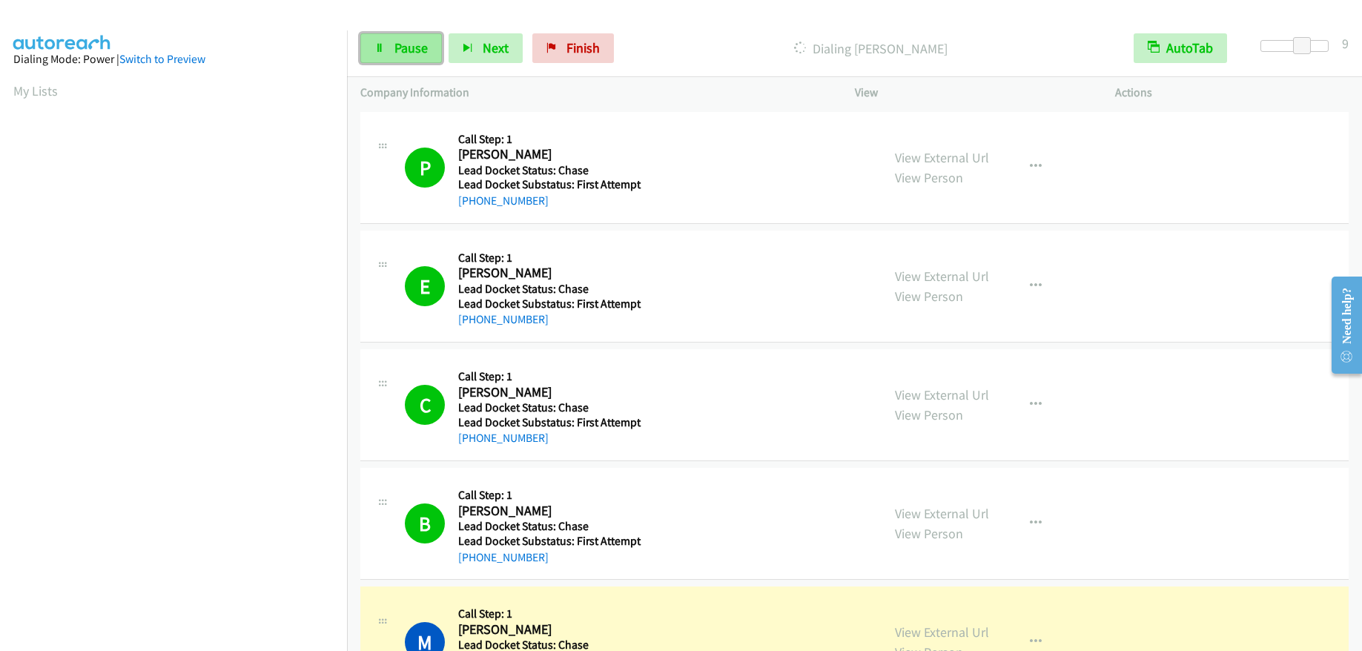
click at [417, 59] on link "Pause" at bounding box center [401, 48] width 82 height 30
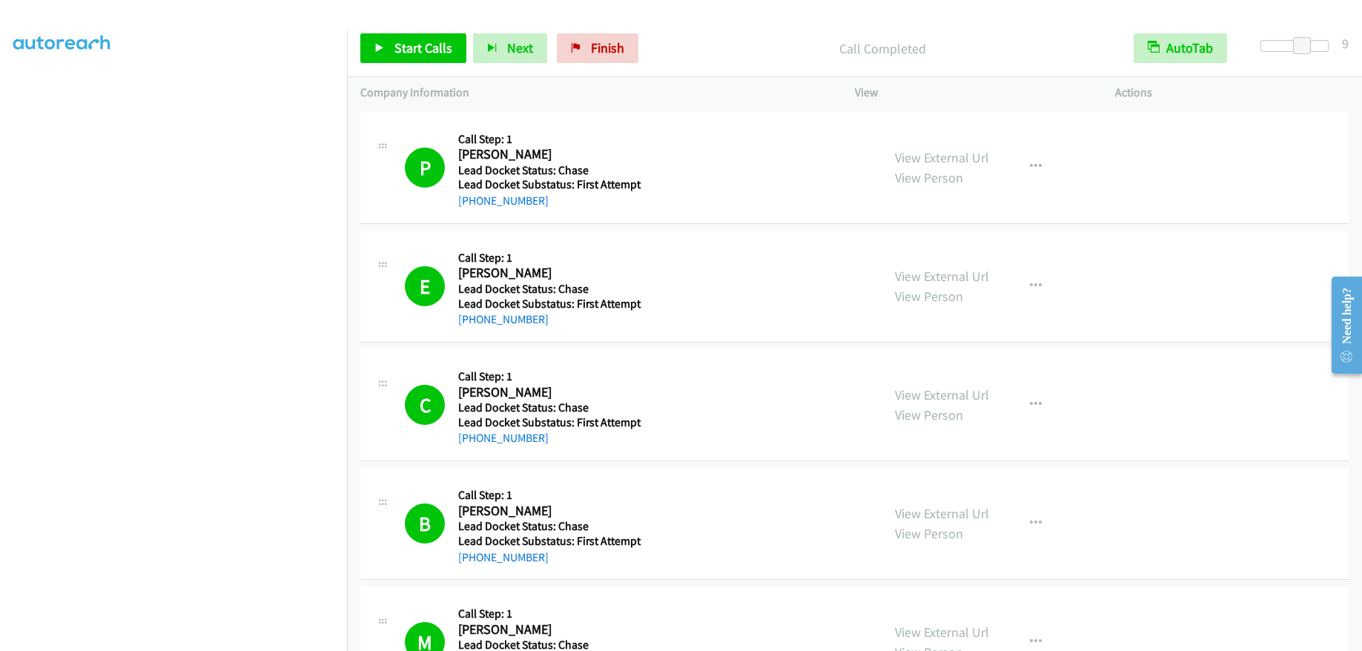
scroll to position [180, 0]
click at [411, 38] on link "Start Calls" at bounding box center [413, 48] width 106 height 30
click at [555, 39] on link "Finish" at bounding box center [573, 48] width 82 height 30
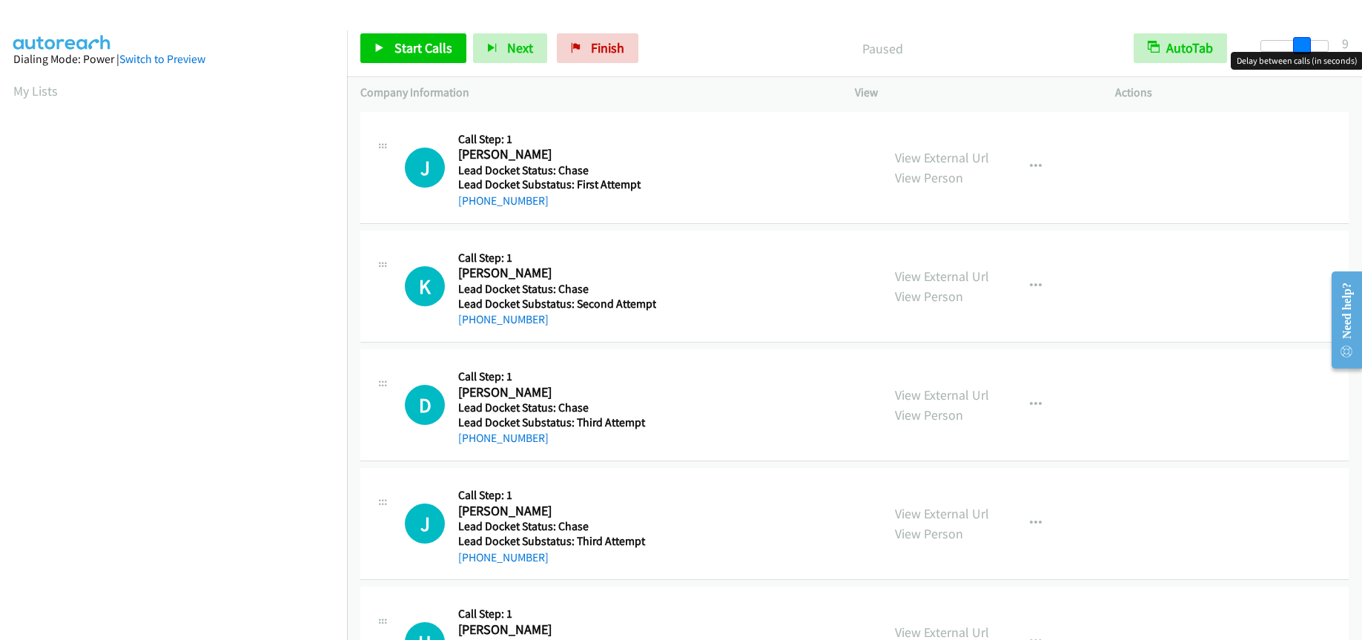
drag, startPoint x: 1262, startPoint y: 41, endPoint x: 1301, endPoint y: 36, distance: 38.8
click at [1301, 37] on span at bounding box center [1302, 46] width 18 height 18
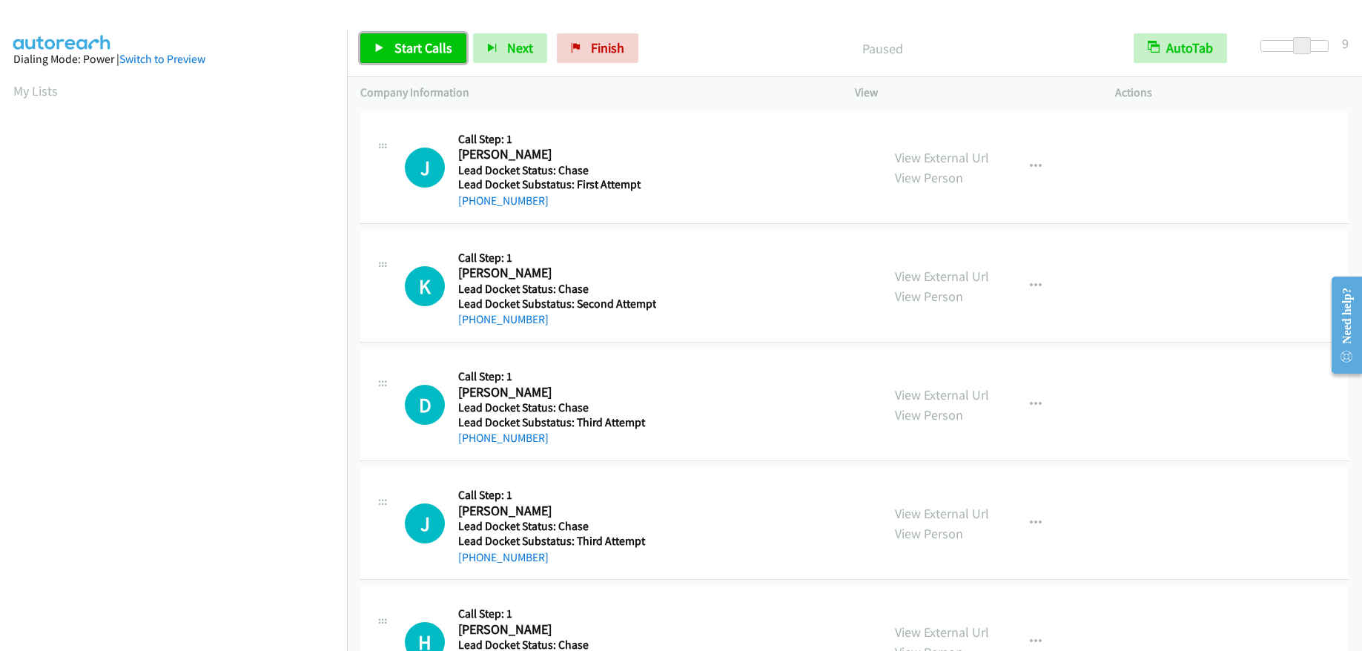
click at [403, 42] on span "Start Calls" at bounding box center [423, 47] width 58 height 17
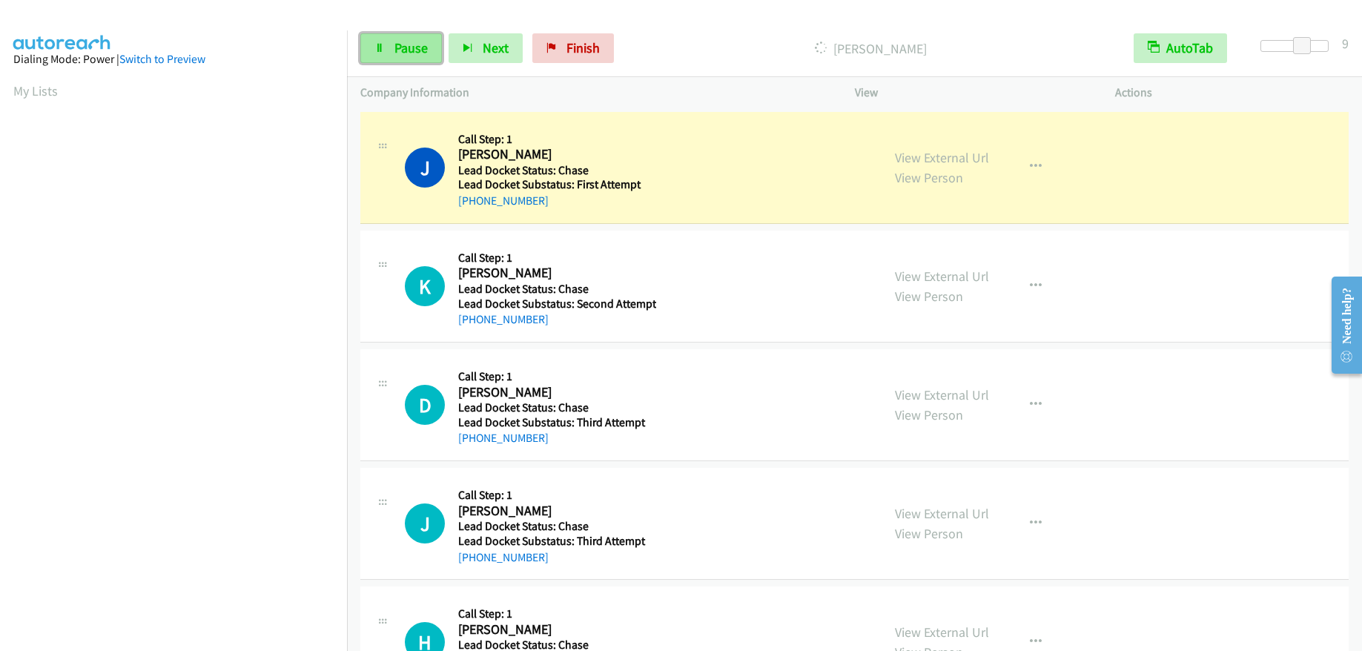
click at [420, 47] on span "Pause" at bounding box center [410, 47] width 33 height 17
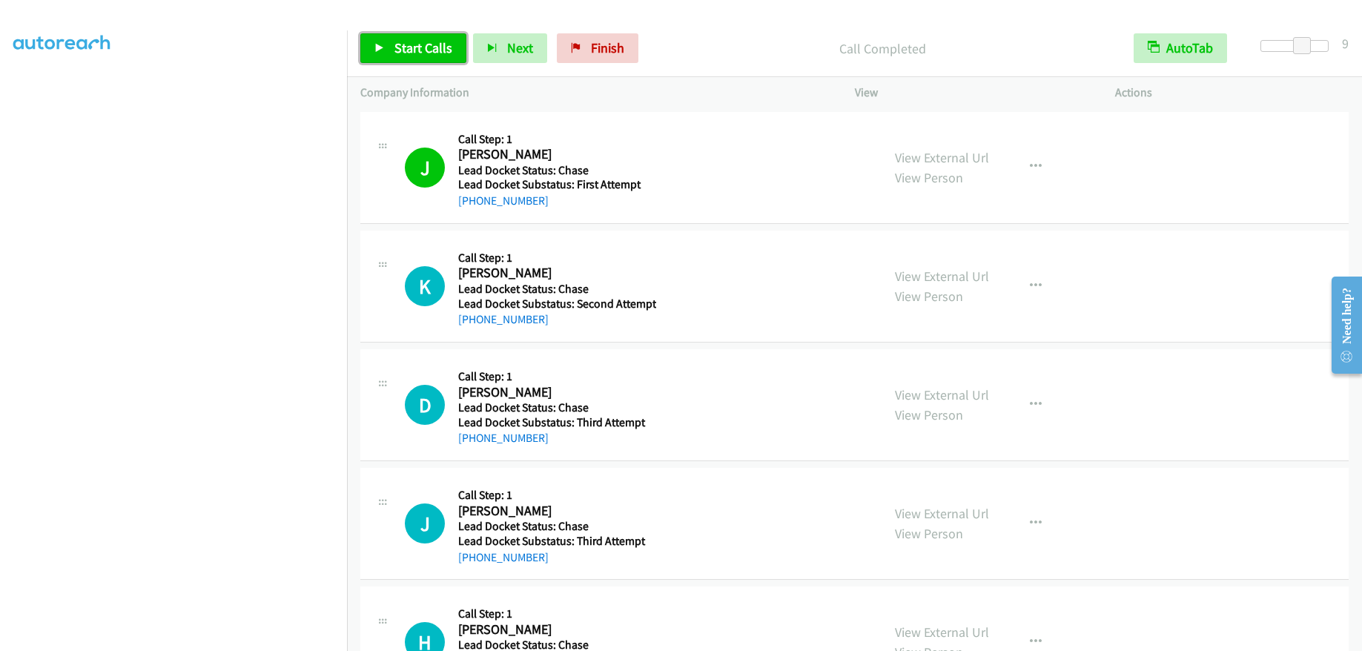
click at [422, 47] on span "Start Calls" at bounding box center [423, 47] width 58 height 17
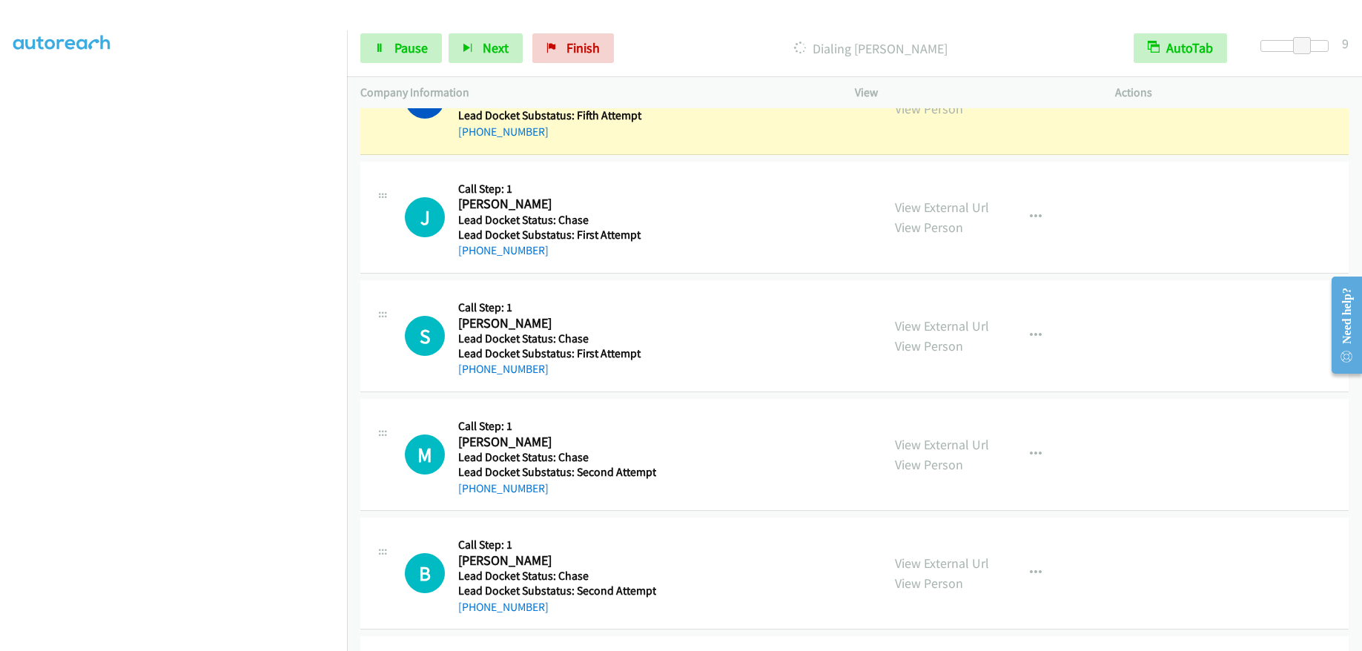
scroll to position [667, 0]
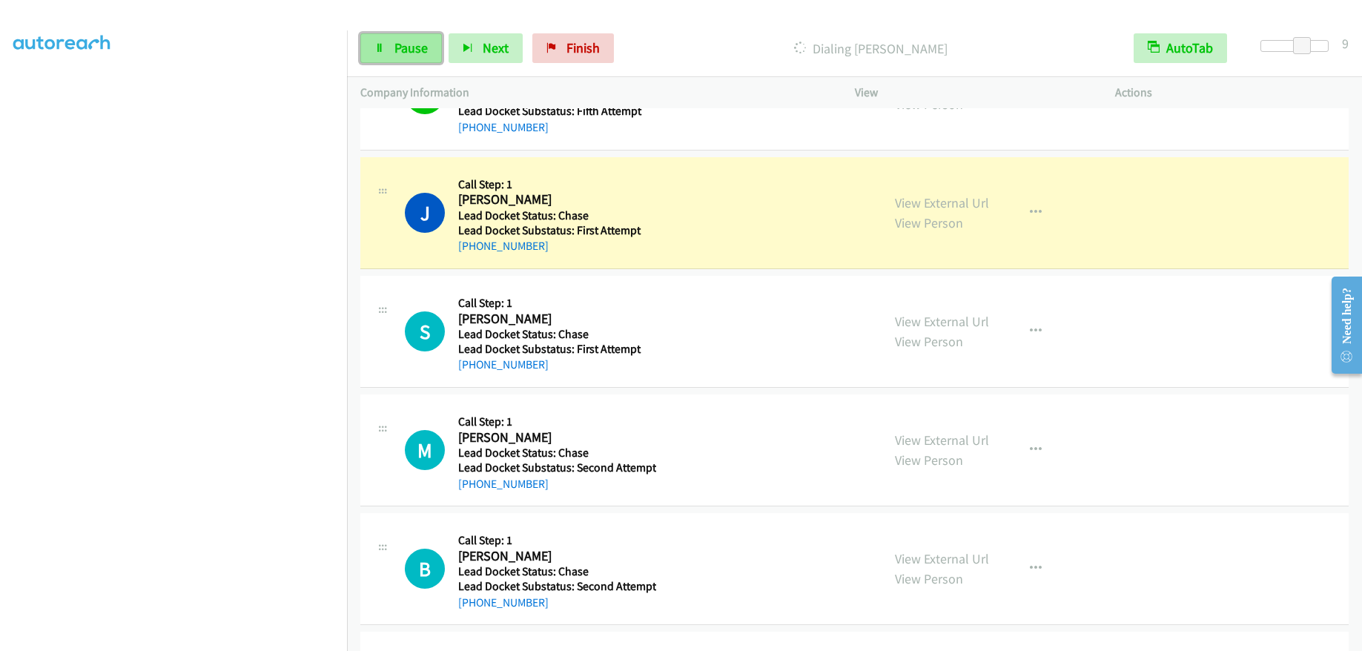
click at [421, 49] on span "Pause" at bounding box center [410, 47] width 33 height 17
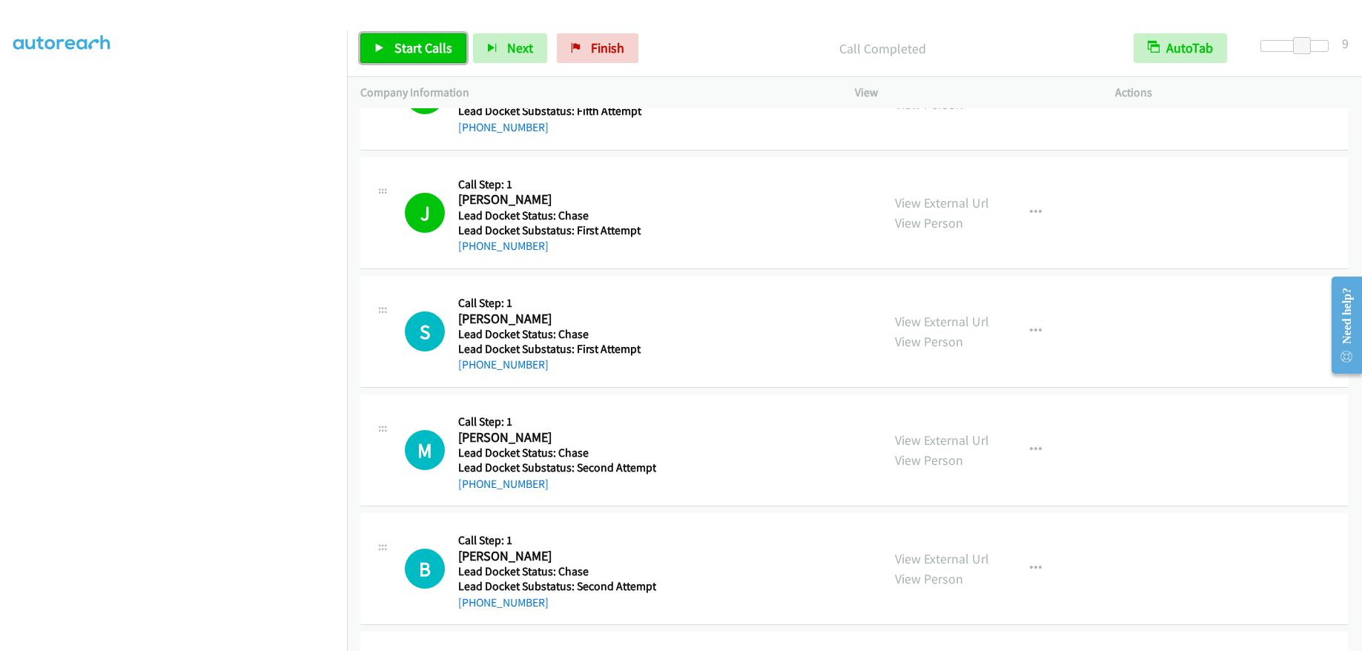
click at [438, 52] on span "Start Calls" at bounding box center [423, 47] width 58 height 17
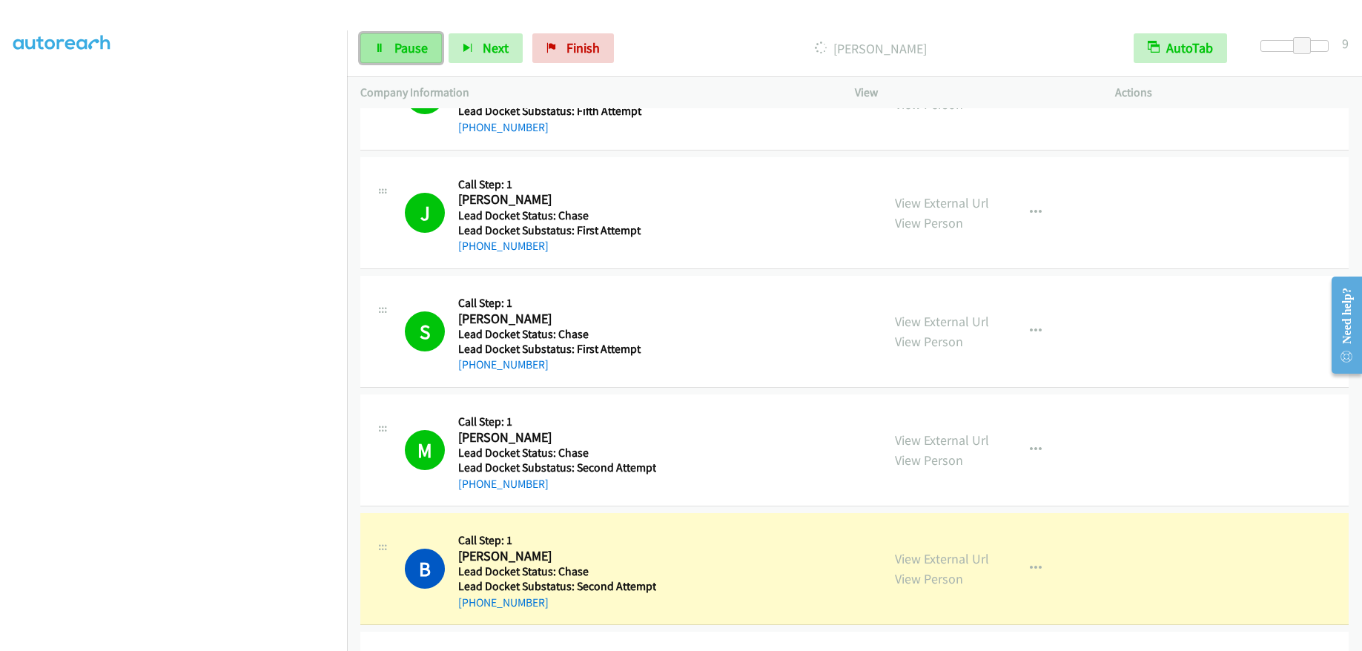
click at [407, 53] on span "Pause" at bounding box center [410, 47] width 33 height 17
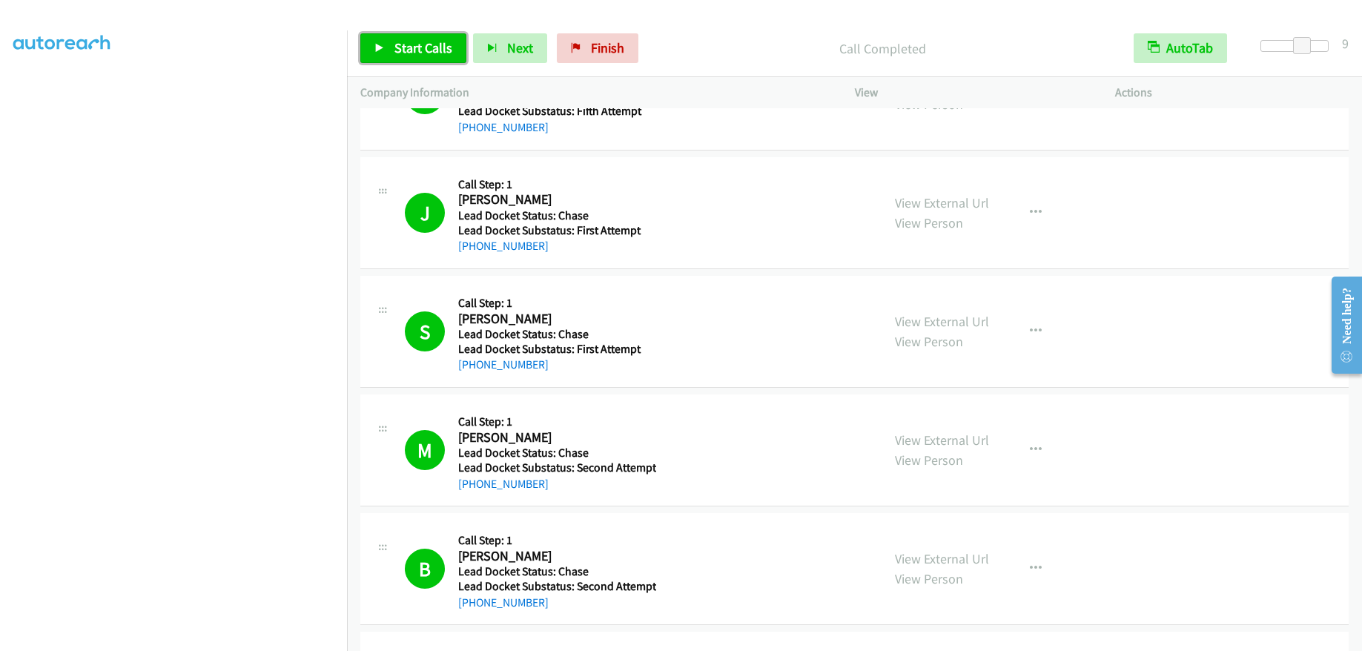
click at [400, 54] on span "Start Calls" at bounding box center [423, 47] width 58 height 17
click at [392, 47] on link "Pause" at bounding box center [401, 48] width 82 height 30
click at [613, 47] on span "Finish" at bounding box center [607, 47] width 33 height 17
